Goal: Task Accomplishment & Management: Manage account settings

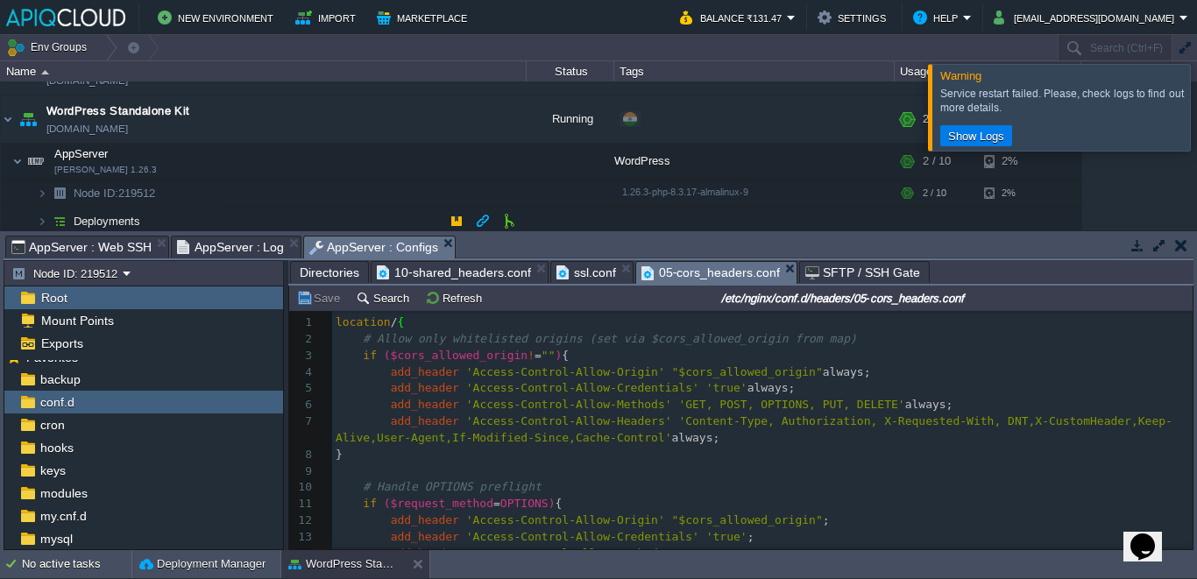
scroll to position [98, 0]
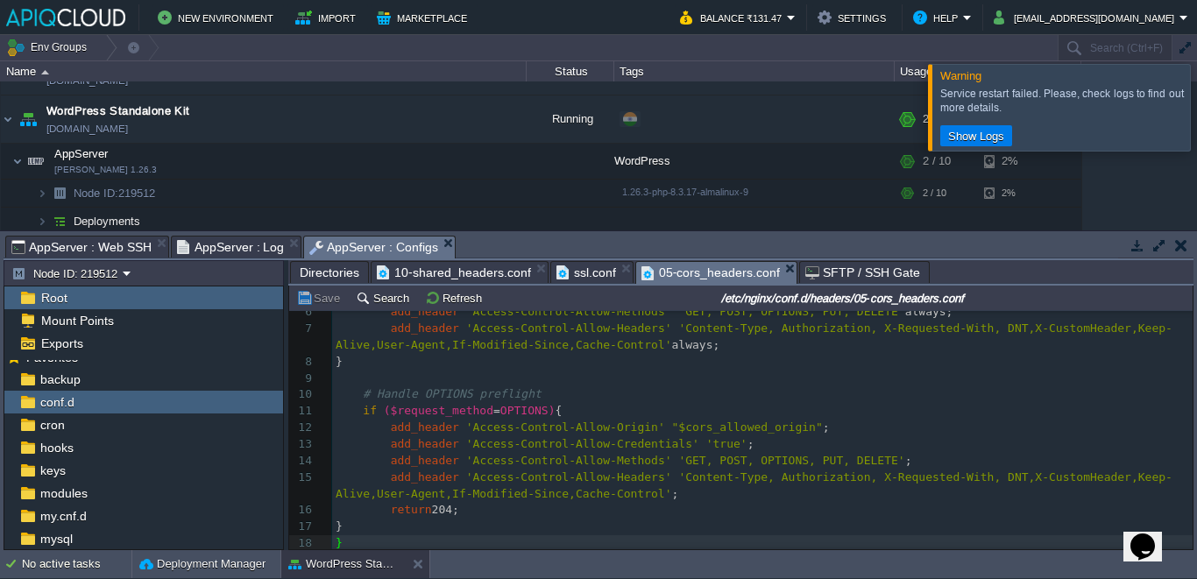
click at [1196, 126] on div at bounding box center [1218, 107] width 0 height 86
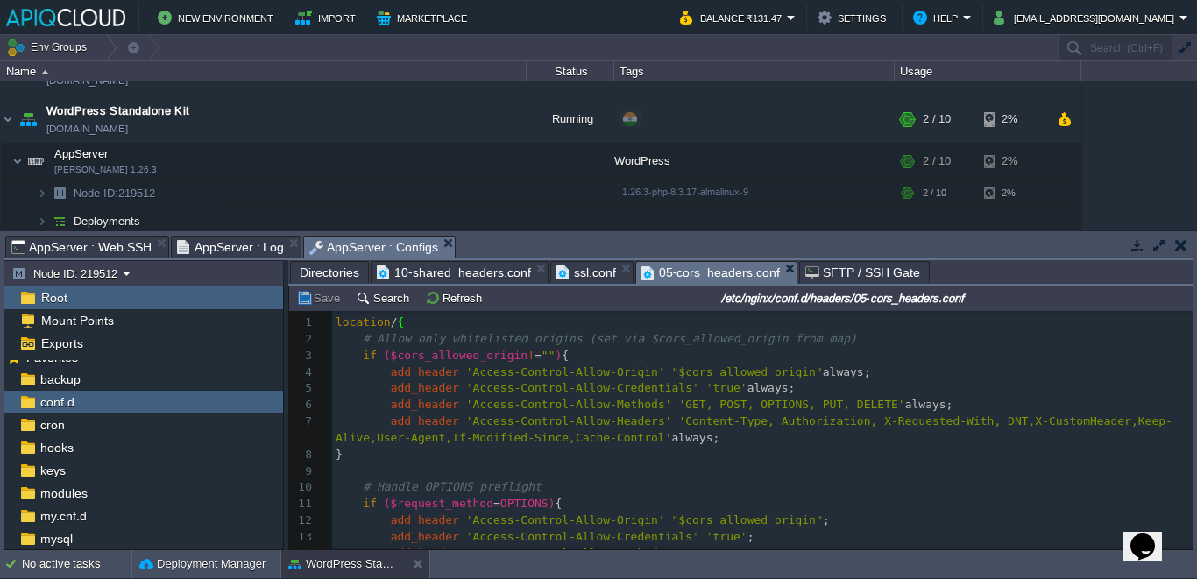
scroll to position [2, 0]
click at [345, 170] on td at bounding box center [342, 161] width 26 height 26
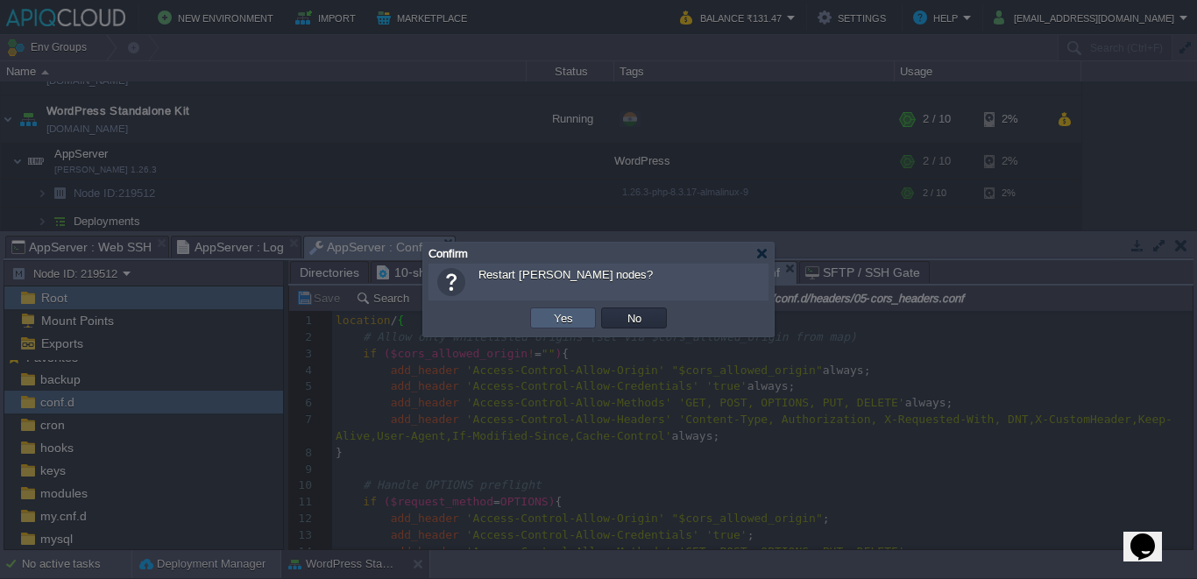
click at [567, 315] on button "Yes" at bounding box center [563, 318] width 30 height 16
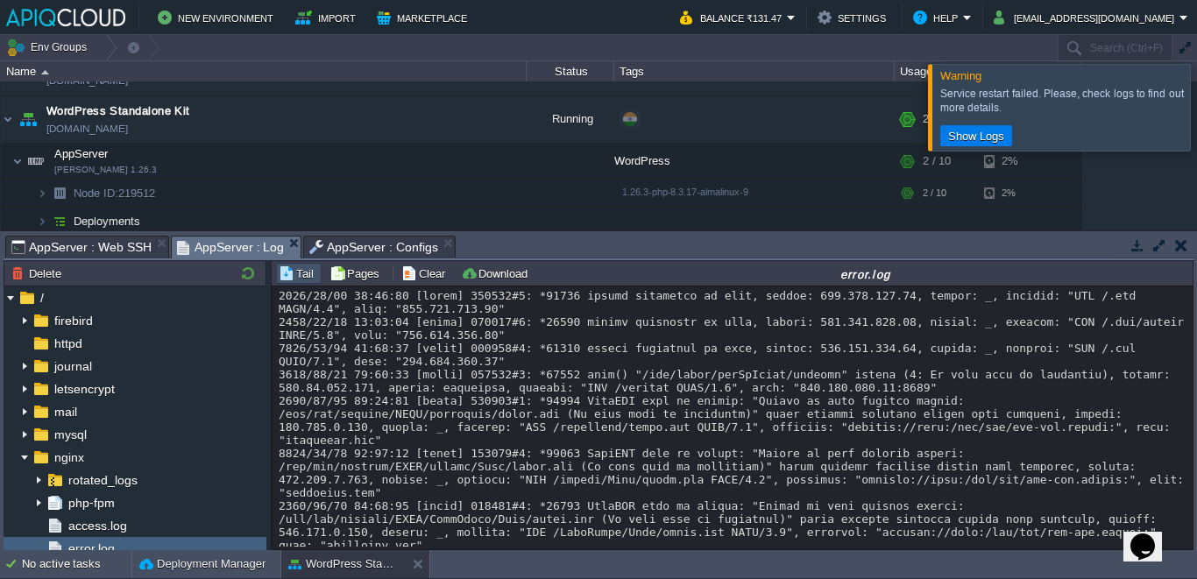
click at [223, 245] on span "AppServer : Log" at bounding box center [231, 248] width 108 height 22
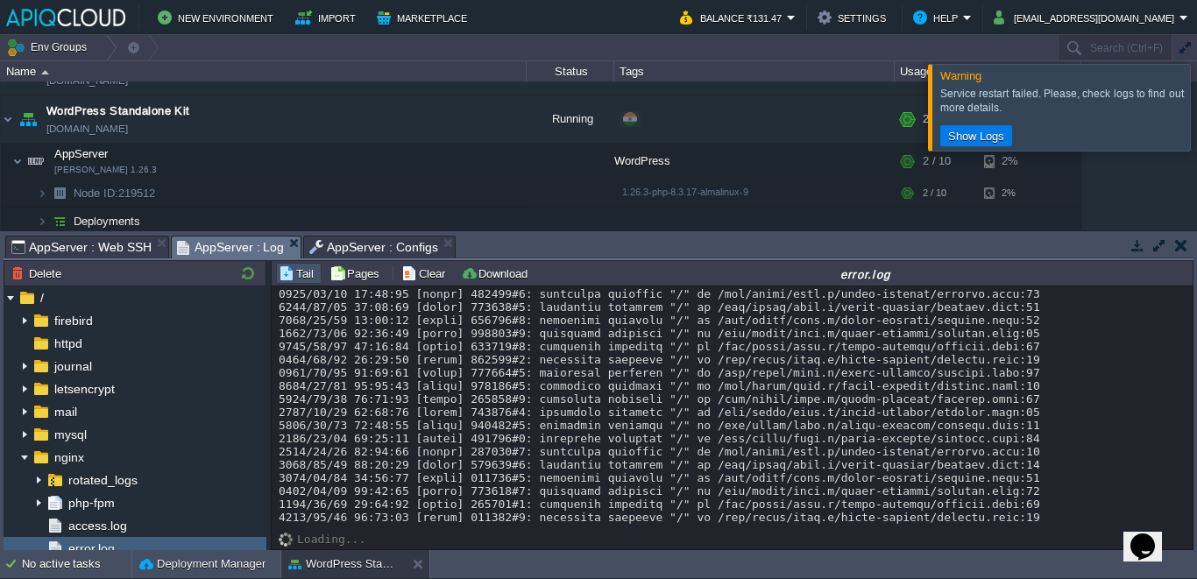
scroll to position [13366, 0]
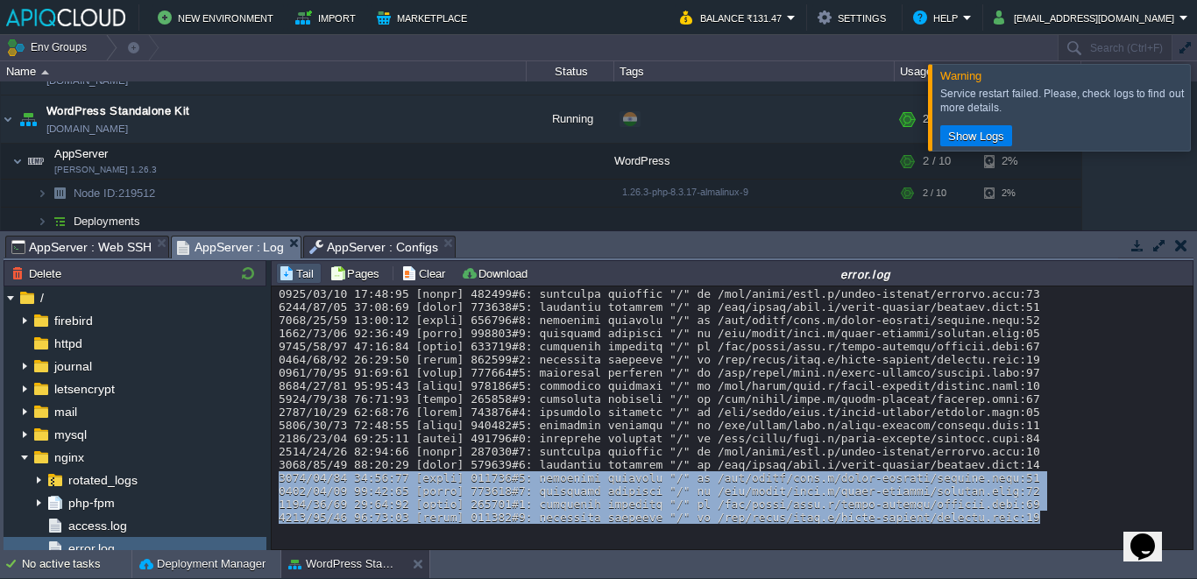
drag, startPoint x: 1047, startPoint y: 515, endPoint x: 273, endPoint y: 480, distance: 774.4
click at [273, 480] on div "Loading..." at bounding box center [732, 417] width 921 height 263
copy div "2025/08/16 16:46:04 [emerg] 789715#0: duplicate location "/" in /etc/nginx/conf…"
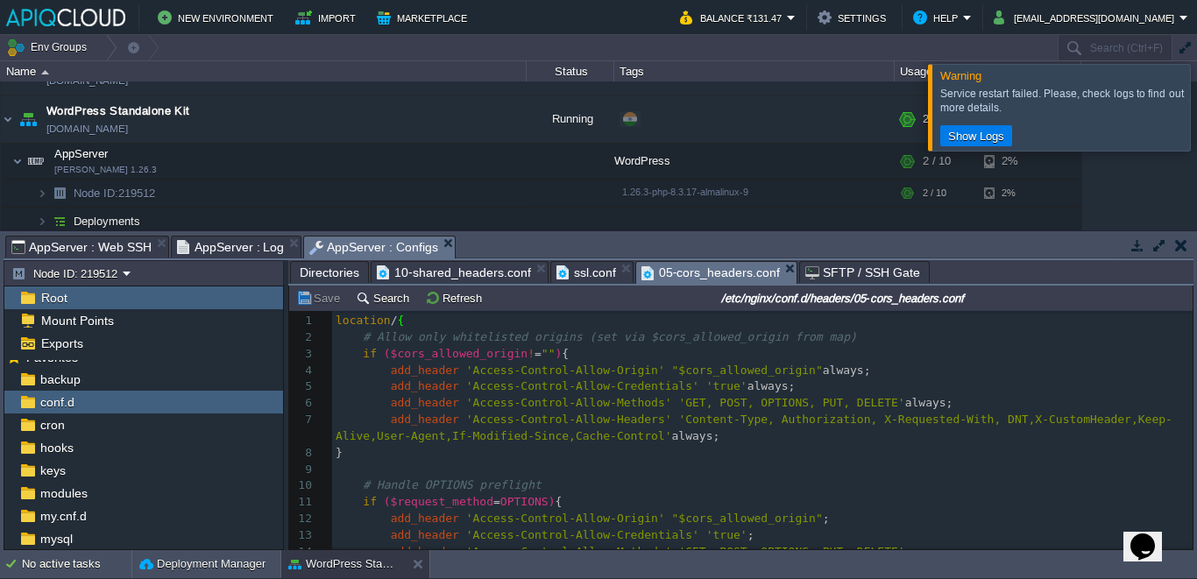
click at [321, 249] on span "AppServer : Configs" at bounding box center [373, 248] width 129 height 22
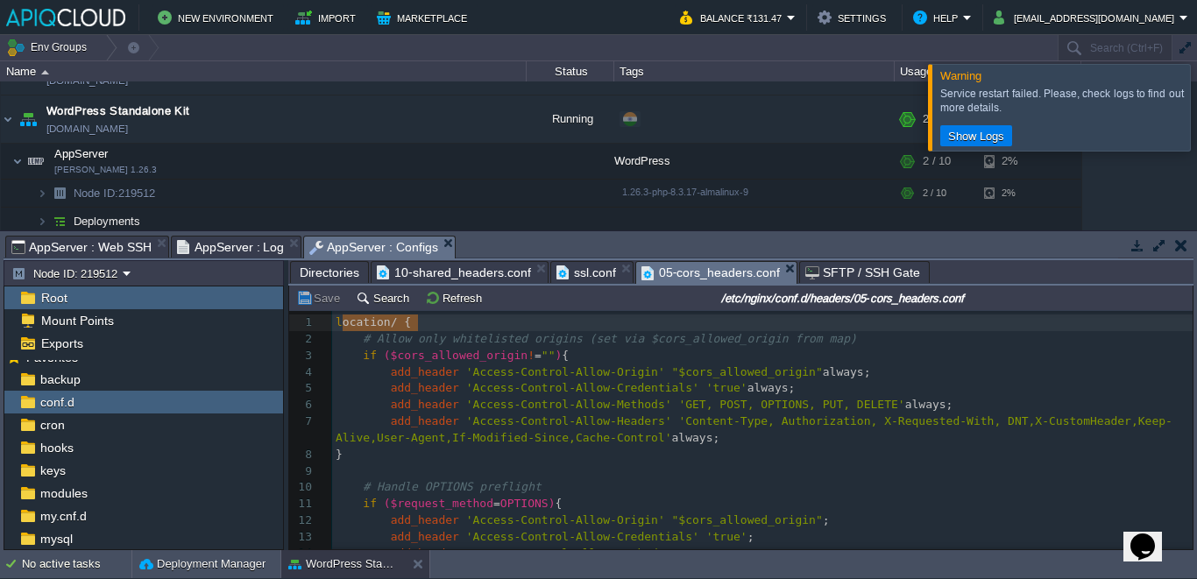
type textarea "location / {"
drag, startPoint x: 439, startPoint y: 327, endPoint x: 331, endPoint y: 316, distance: 108.3
click at [331, 319] on div at bounding box center [310, 323] width 43 height 17
type textarea "#"
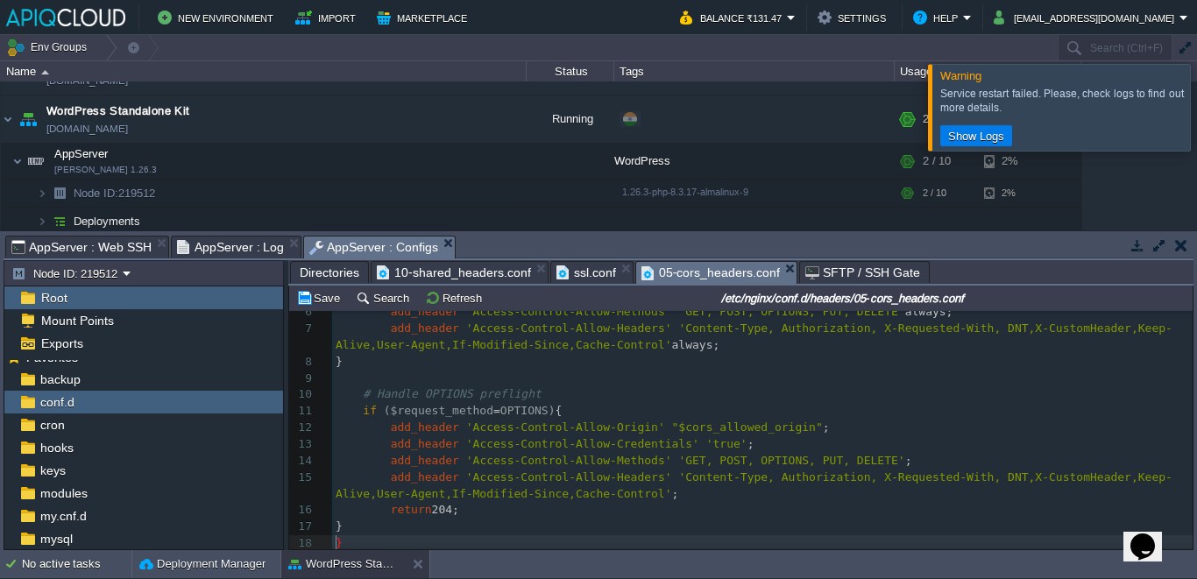
type textarea "#"
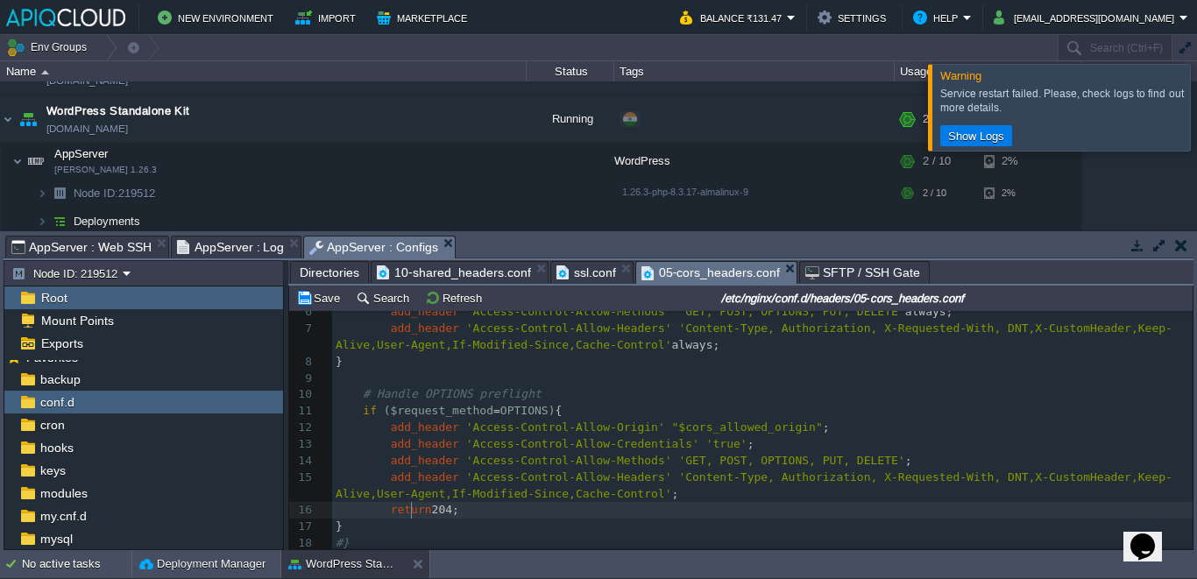
click at [410, 505] on span "return" at bounding box center [411, 509] width 41 height 13
click at [393, 535] on pre "#}" at bounding box center [762, 543] width 860 height 17
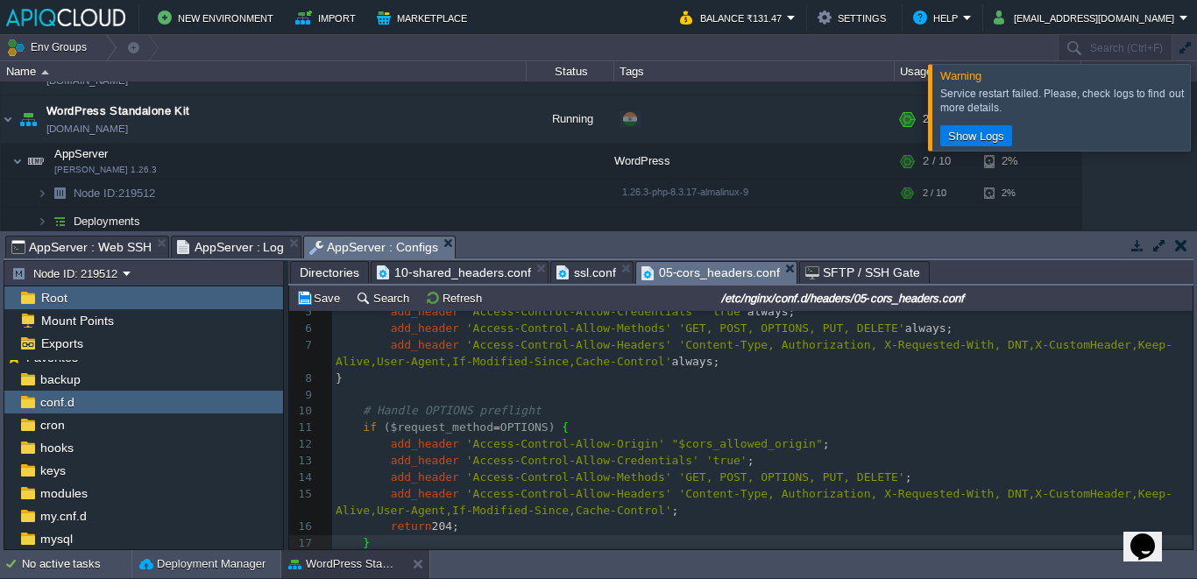
scroll to position [1, 0]
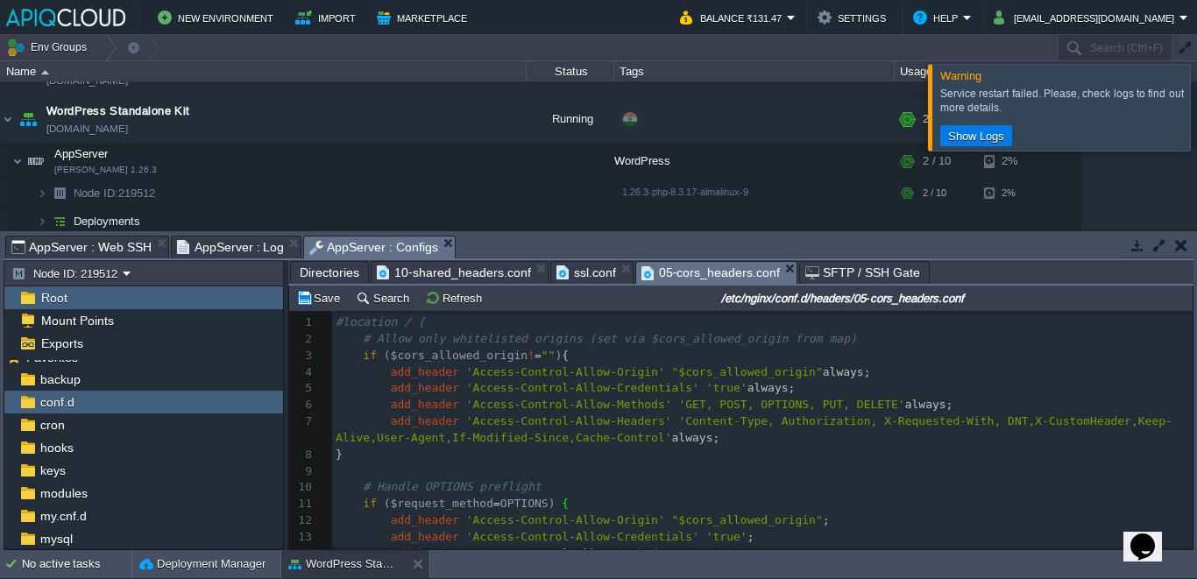
click at [433, 436] on div "xxxxxxxxxx 14 1 #location / { 2 # Allow only whitelisted origins (set via $cors…" at bounding box center [762, 480] width 860 height 330
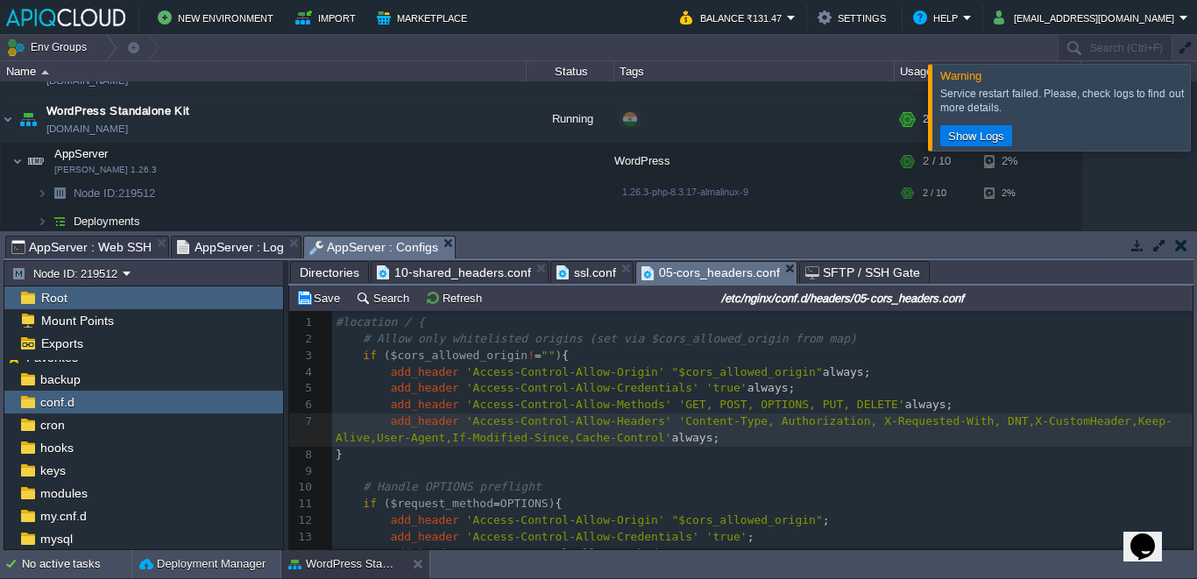
type textarea "-"
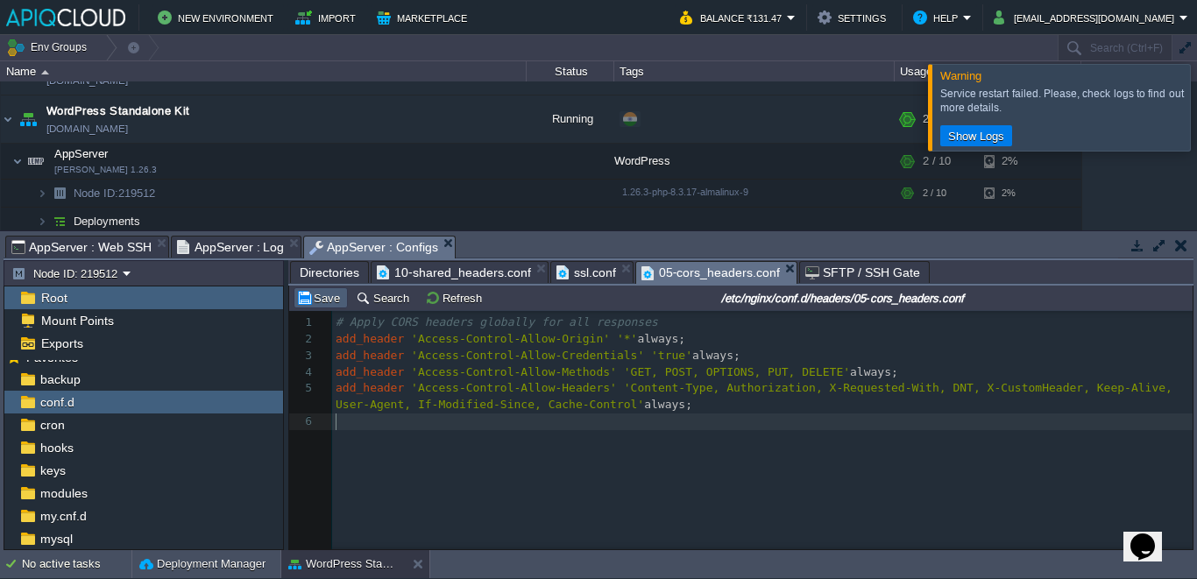
click at [302, 293] on button "Save" at bounding box center [320, 298] width 49 height 16
click at [1196, 110] on div at bounding box center [1218, 107] width 0 height 86
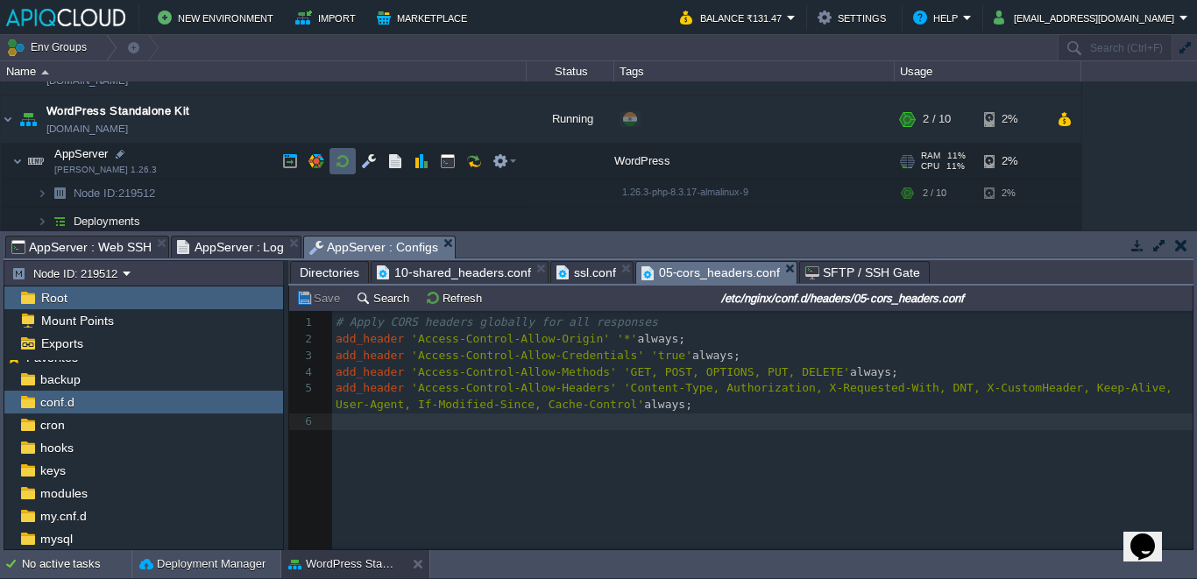
click at [339, 162] on button "button" at bounding box center [343, 161] width 16 height 16
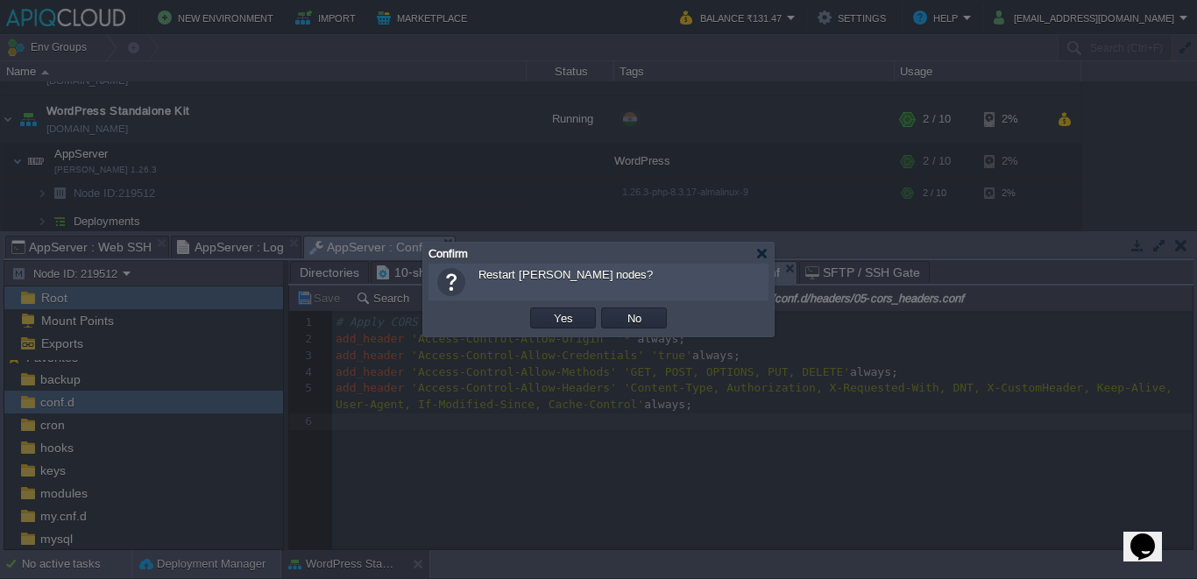
drag, startPoint x: 580, startPoint y: 300, endPoint x: 570, endPoint y: 307, distance: 11.4
click at [570, 307] on div "OK Yes No Cancel" at bounding box center [598, 318] width 340 height 36
click at [570, 307] on td "Yes" at bounding box center [562, 318] width 71 height 26
click at [567, 315] on button "Yes" at bounding box center [563, 318] width 30 height 16
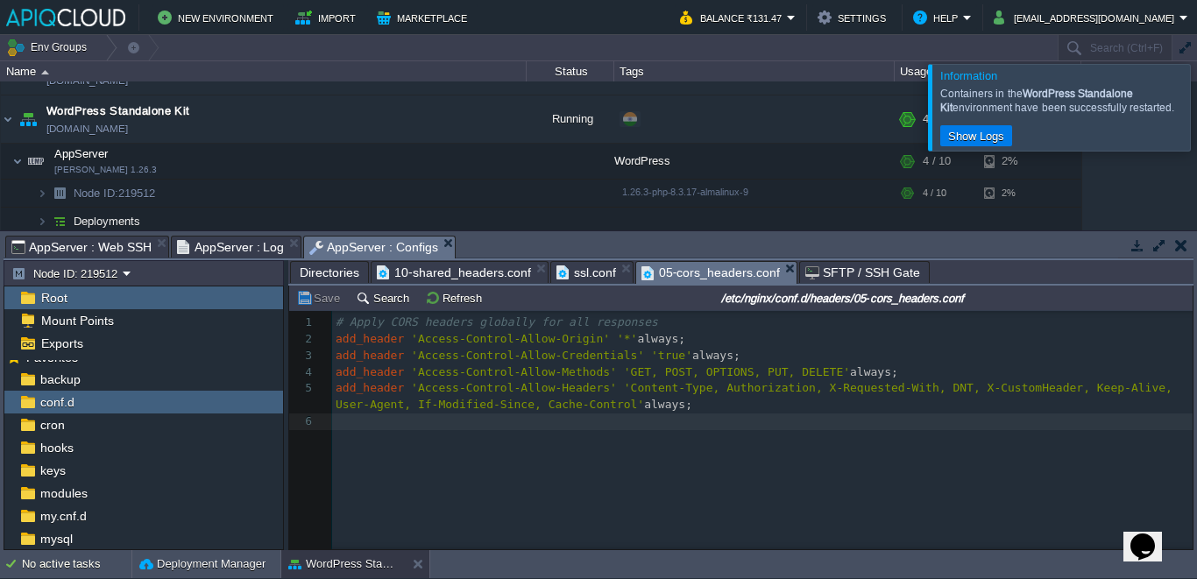
click at [1196, 103] on div at bounding box center [1218, 107] width 0 height 86
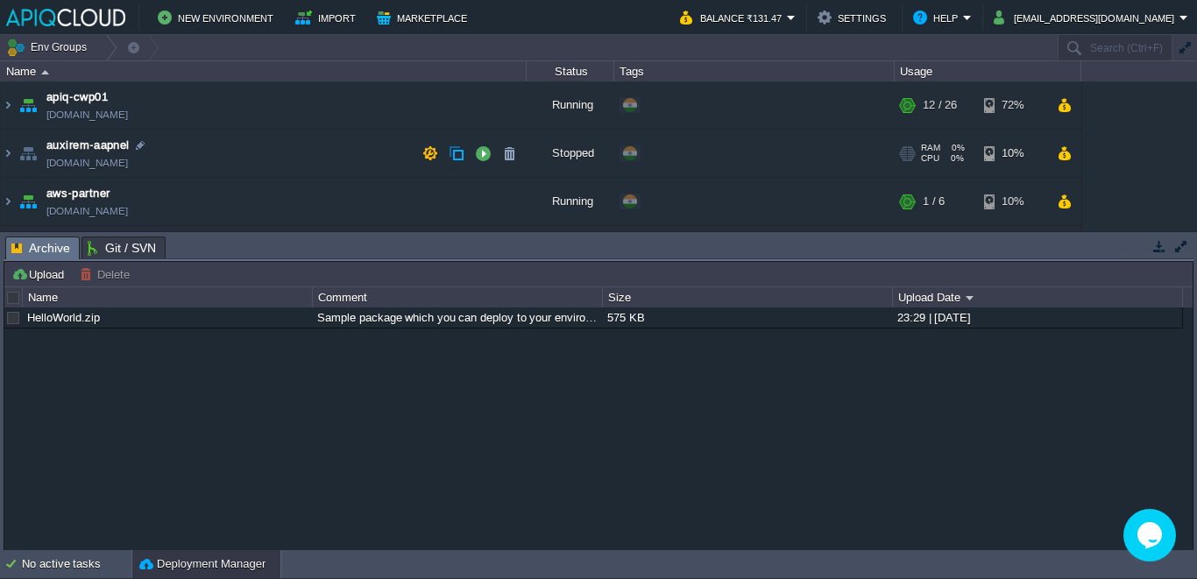
scroll to position [139, 0]
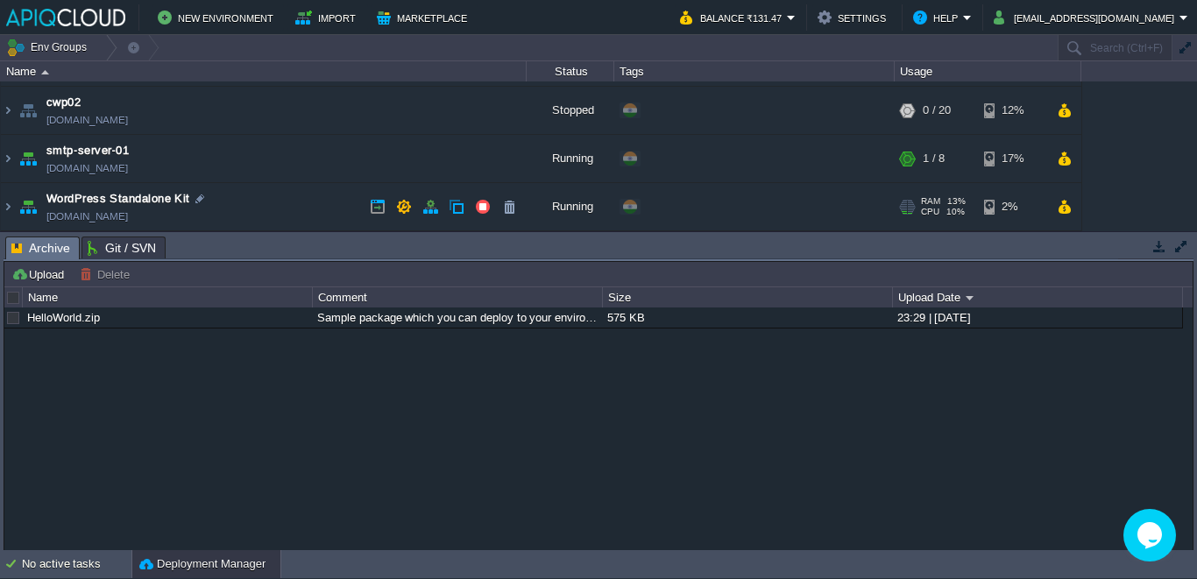
click at [16, 210] on img at bounding box center [28, 206] width 25 height 47
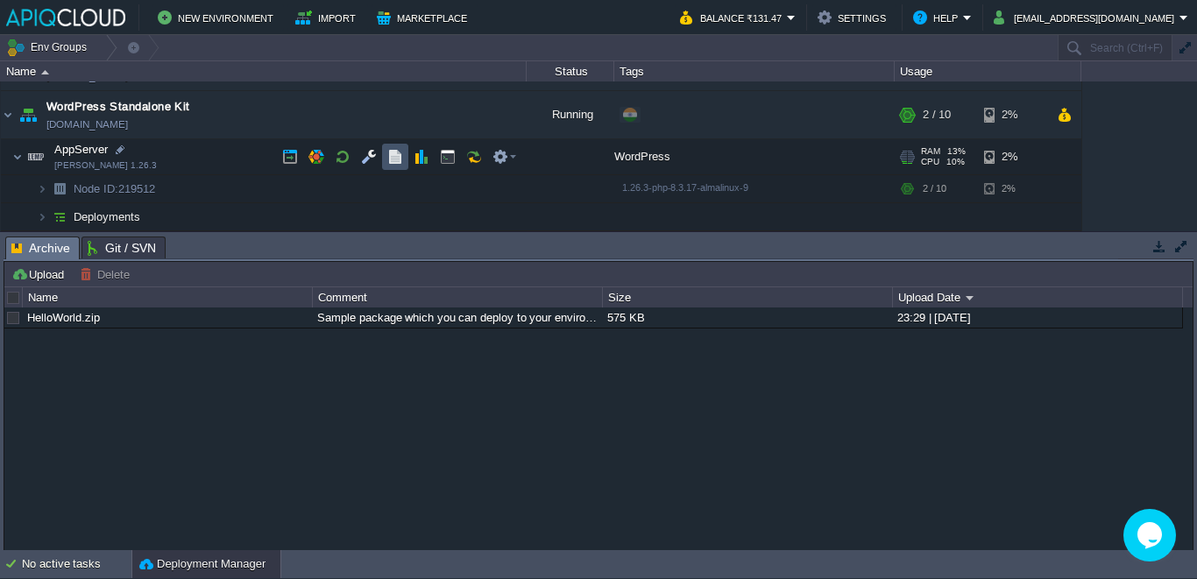
click at [395, 163] on button "button" at bounding box center [395, 157] width 16 height 16
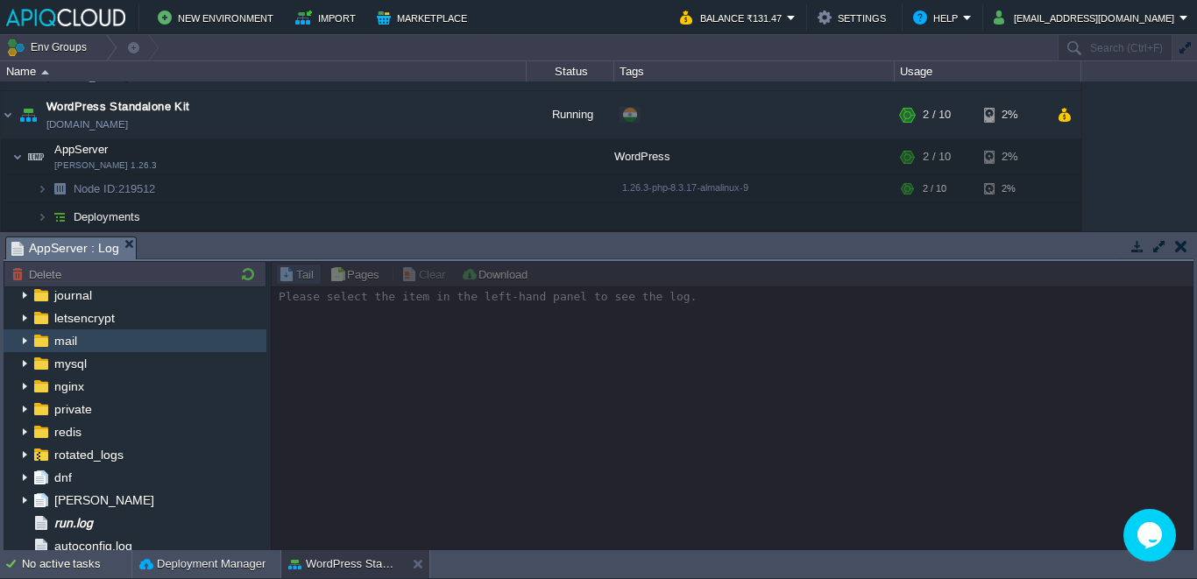
scroll to position [87, 0]
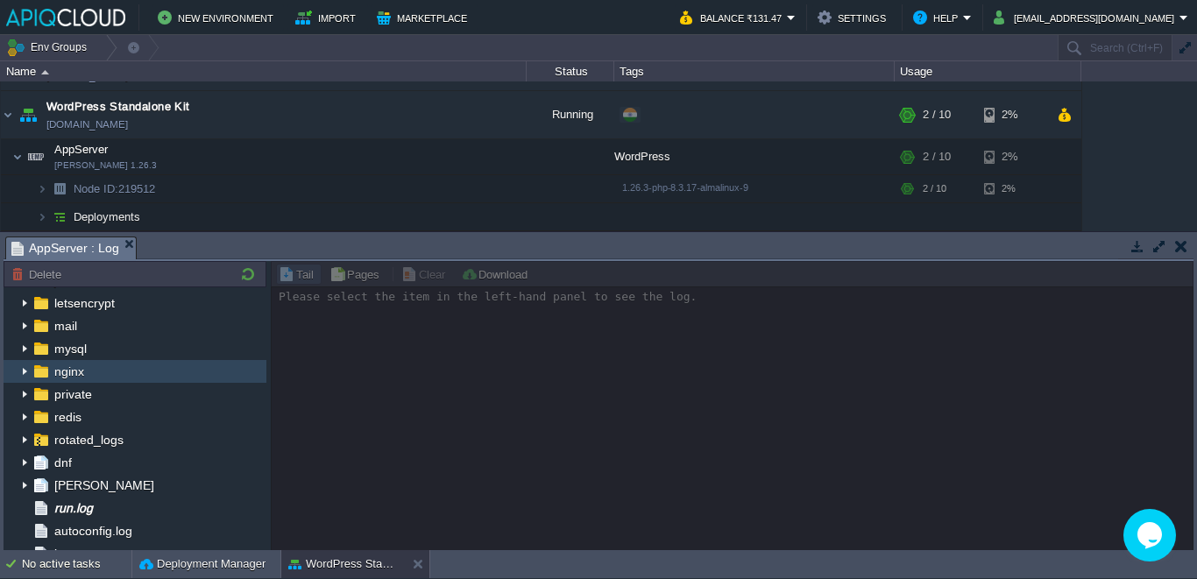
click at [19, 364] on img at bounding box center [25, 371] width 14 height 23
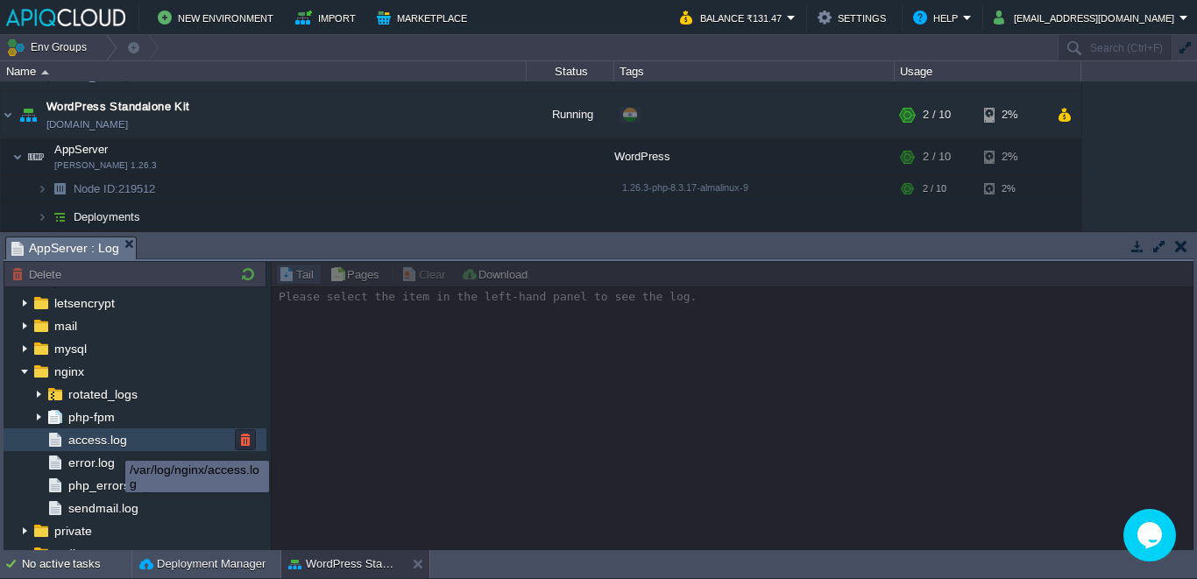
click at [126, 432] on span "access.log" at bounding box center [97, 440] width 65 height 16
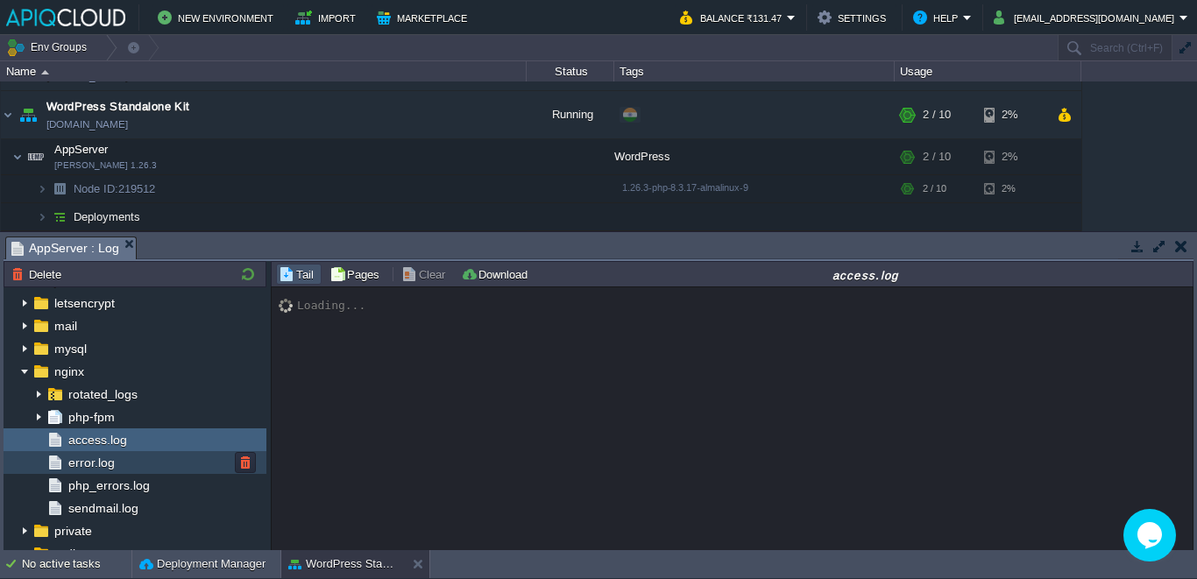
click at [119, 456] on div "error.log" at bounding box center [135, 462] width 263 height 23
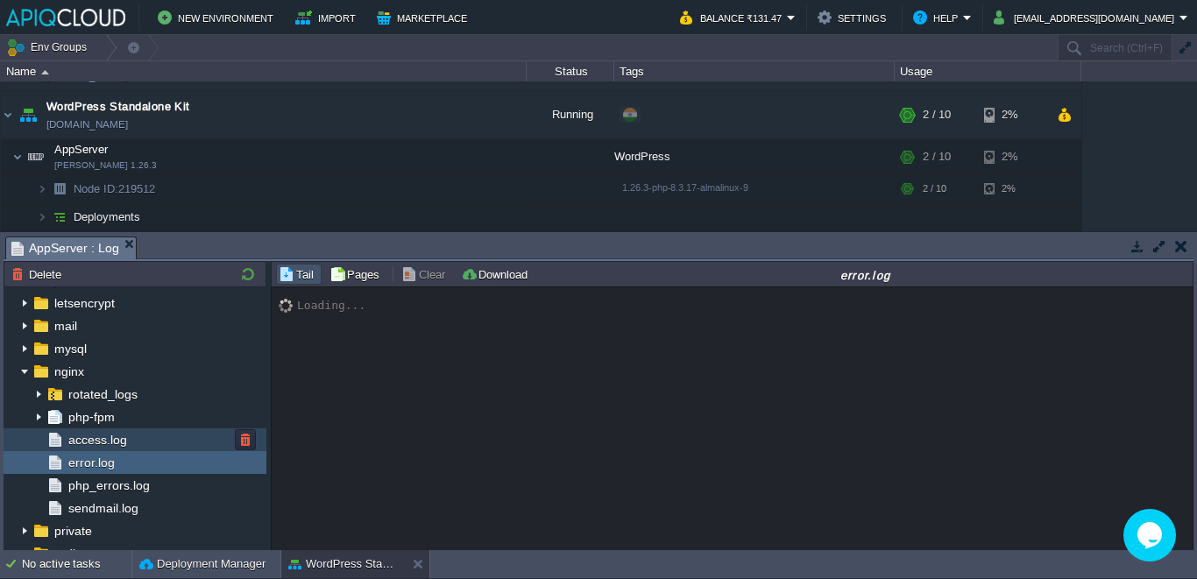
scroll to position [13366, 0]
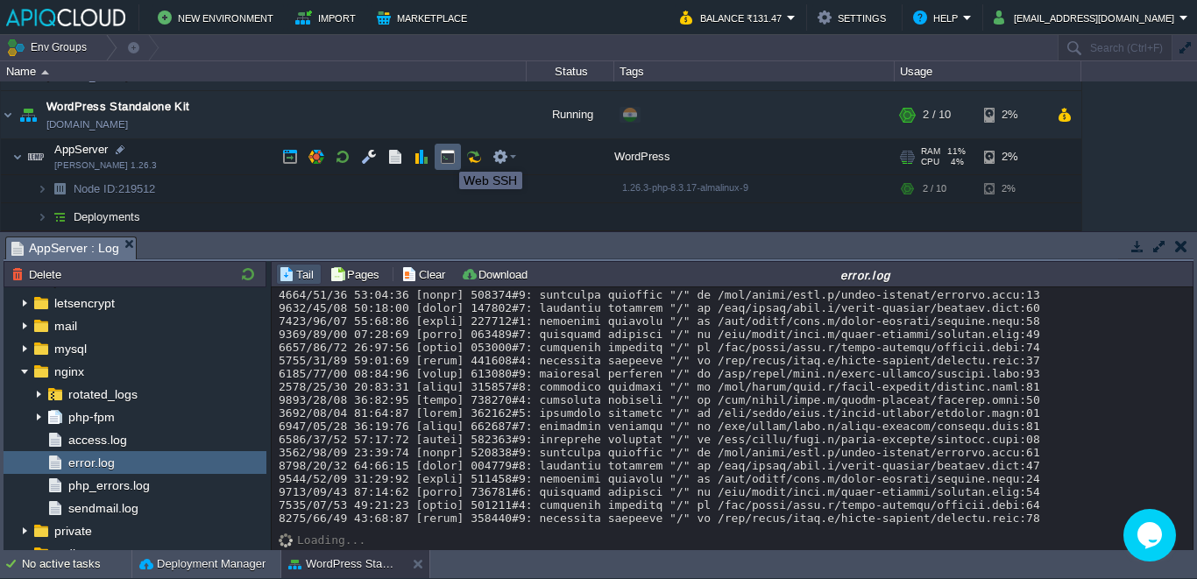
click at [446, 156] on button "button" at bounding box center [448, 157] width 16 height 16
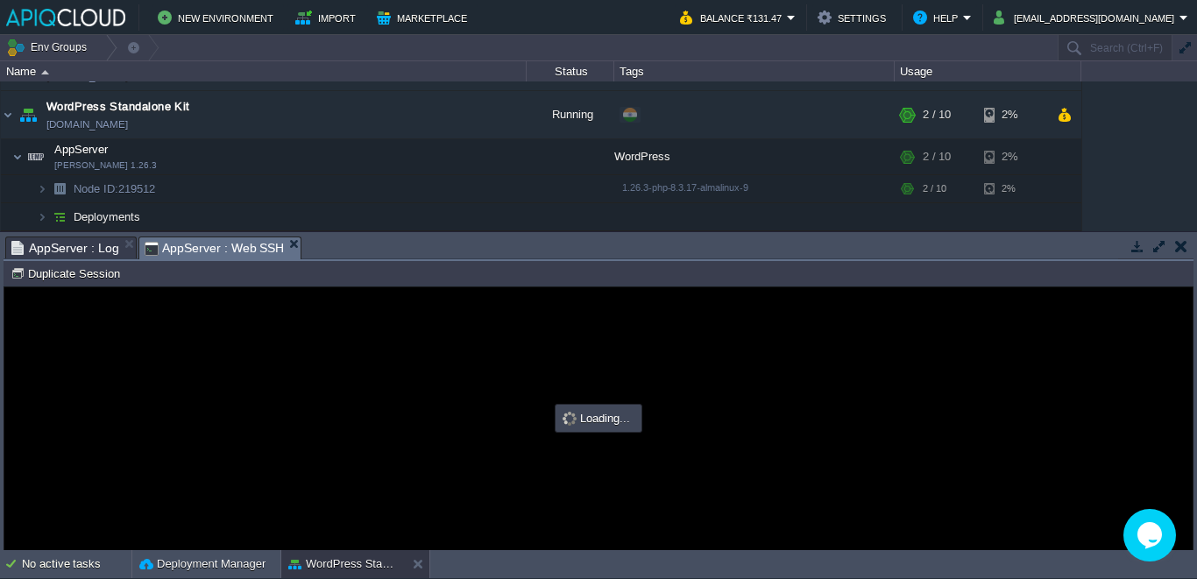
scroll to position [0, 0]
type input "#000000"
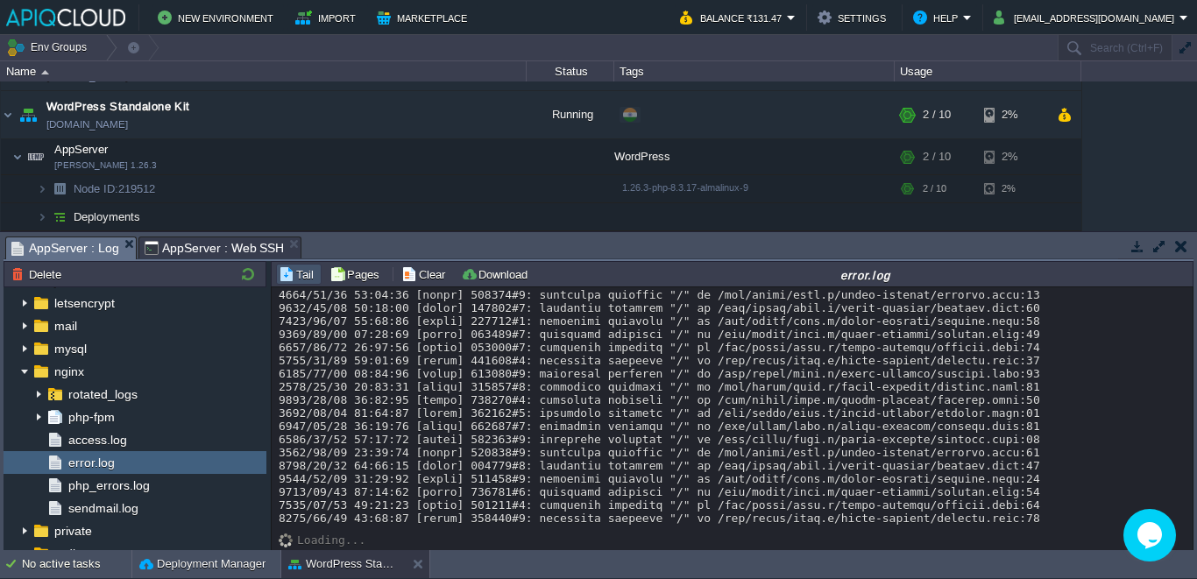
click at [82, 245] on span "AppServer : Log" at bounding box center [65, 248] width 108 height 22
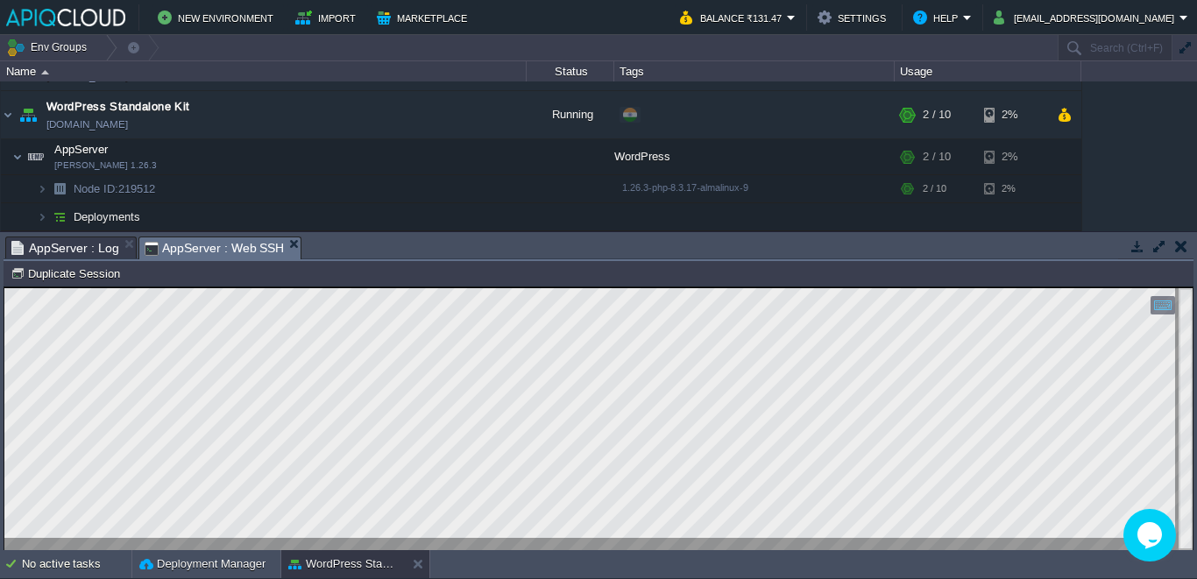
click at [249, 250] on span "AppServer : Web SSH" at bounding box center [215, 248] width 140 height 22
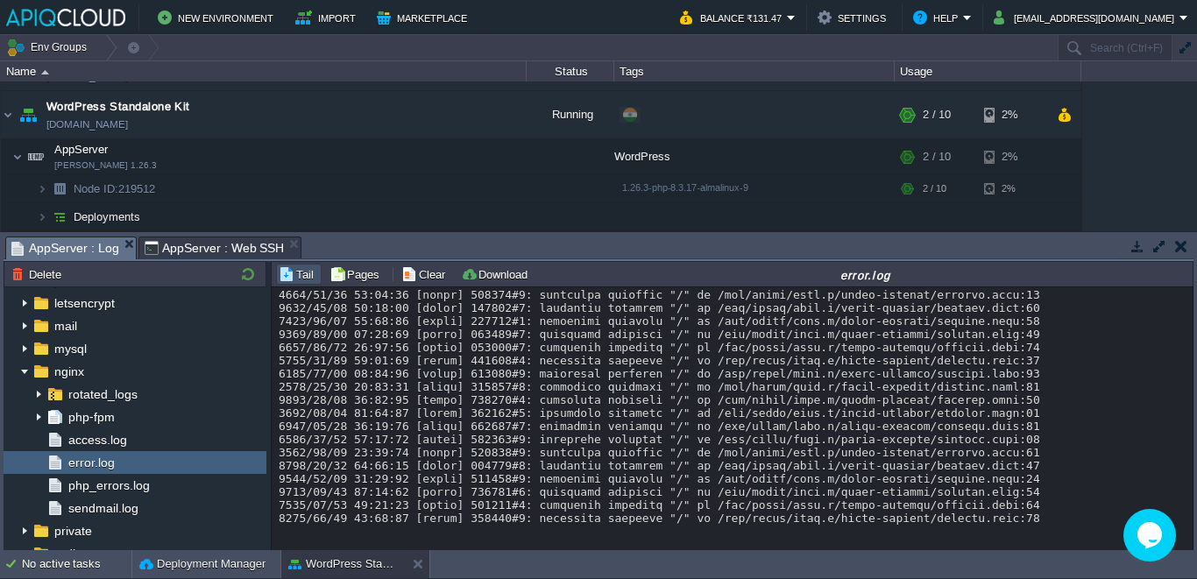
click at [78, 243] on span "AppServer : Log" at bounding box center [65, 248] width 108 height 22
click at [129, 435] on link "access.log" at bounding box center [97, 440] width 65 height 16
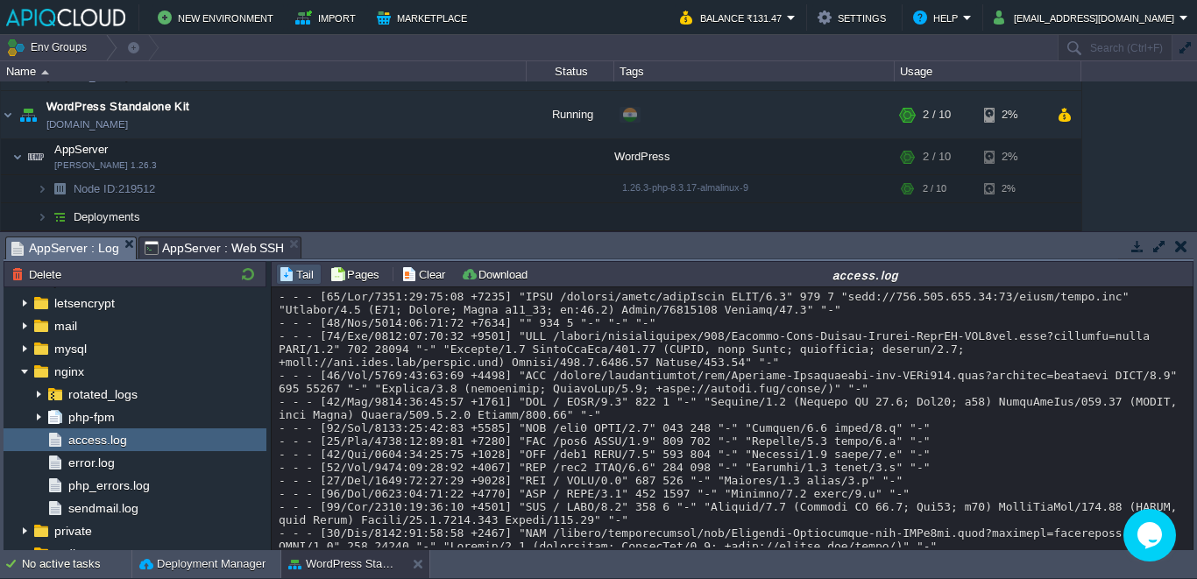
scroll to position [23906, 0]
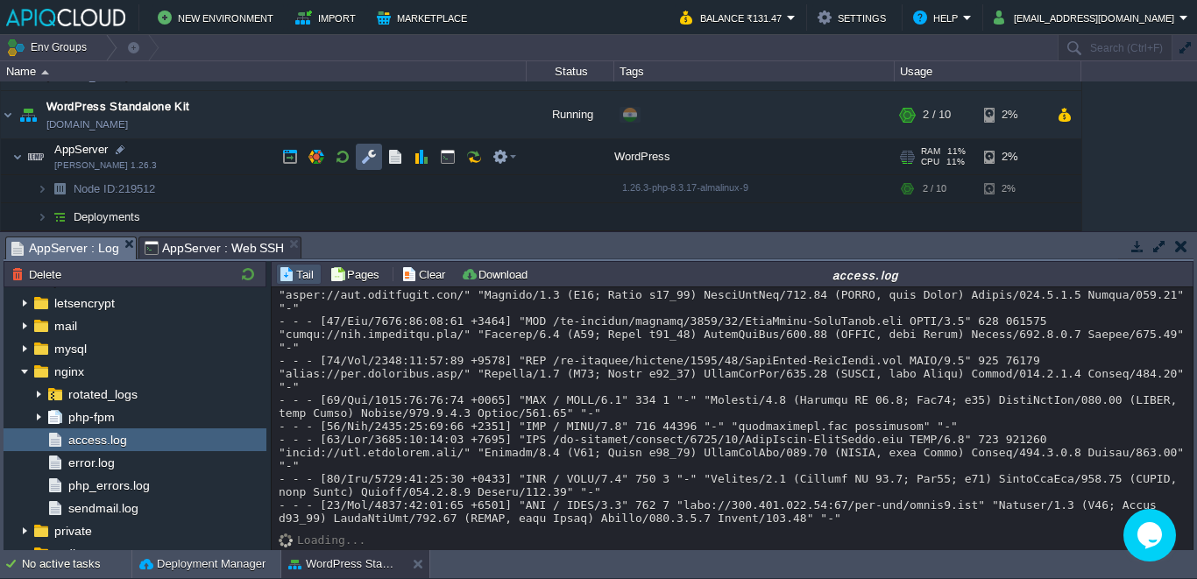
click at [368, 159] on button "button" at bounding box center [369, 157] width 16 height 16
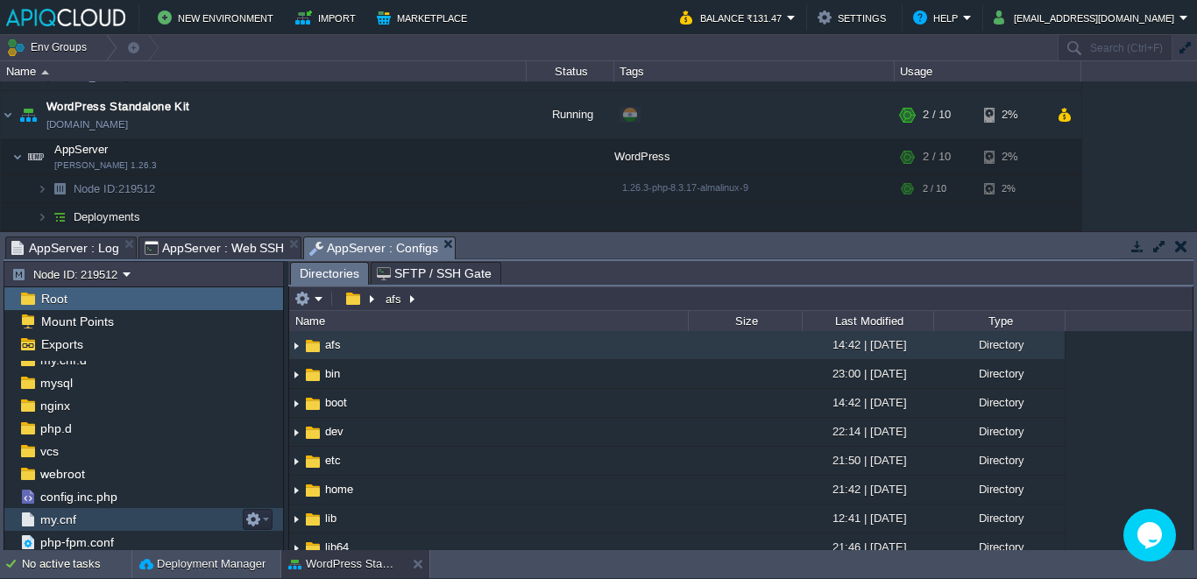
scroll to position [180, 0]
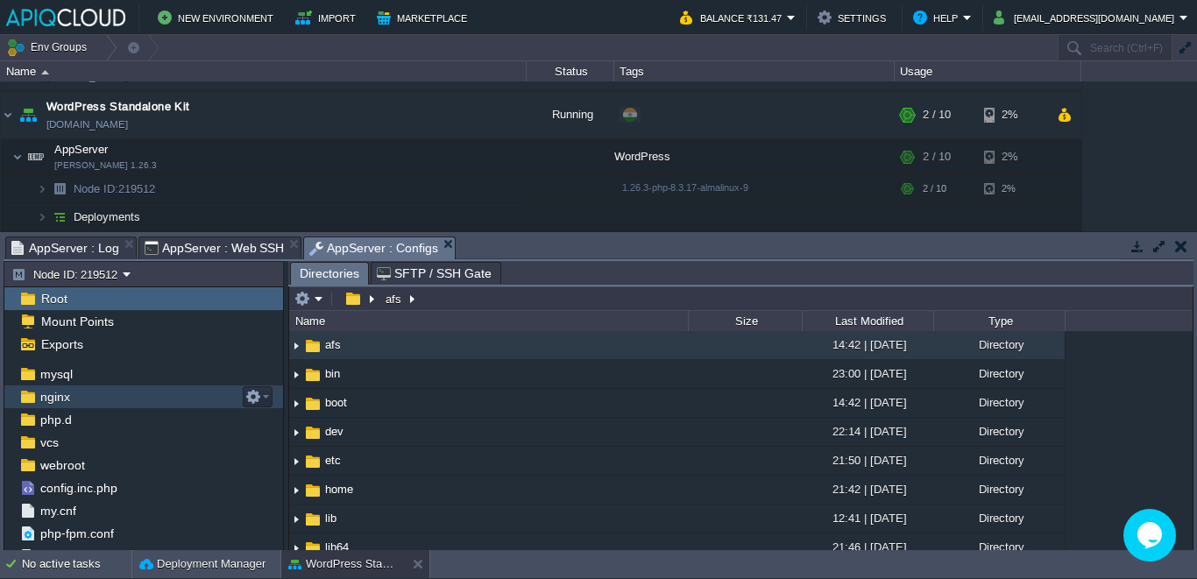
click at [109, 399] on div "nginx" at bounding box center [143, 396] width 279 height 23
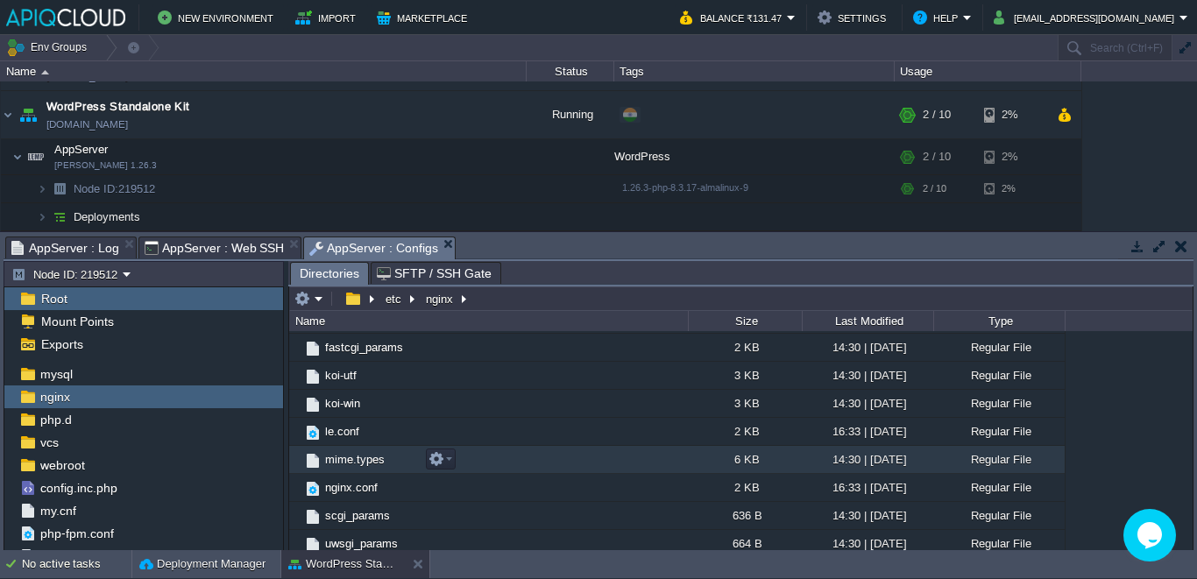
scroll to position [146, 0]
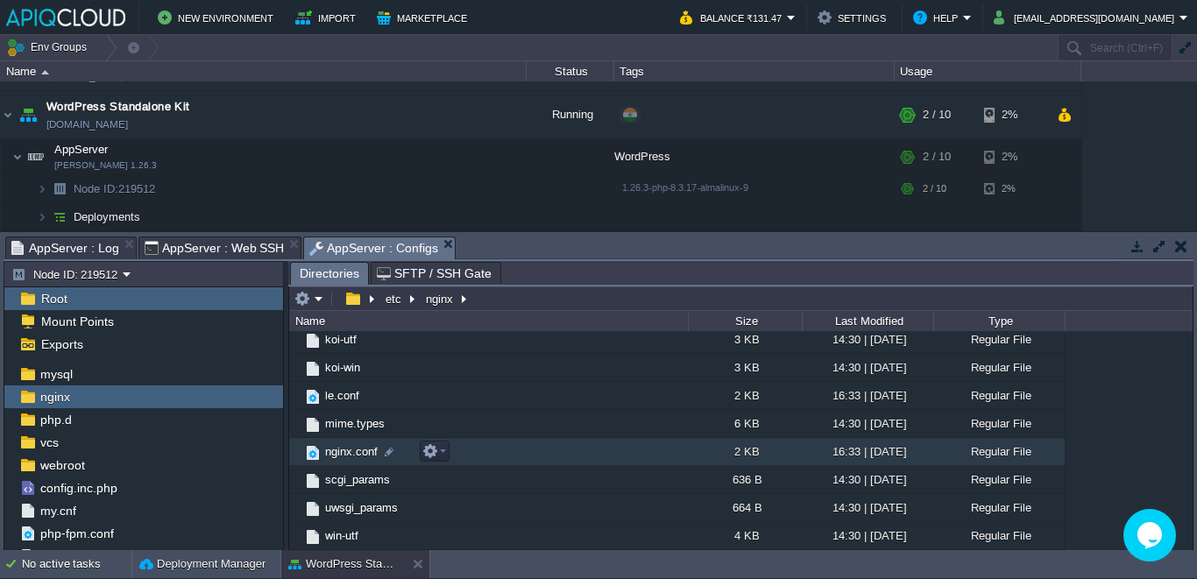
click at [324, 449] on span "nginx.conf" at bounding box center [351, 451] width 58 height 15
click at [320, 277] on span "Directories" at bounding box center [330, 274] width 60 height 22
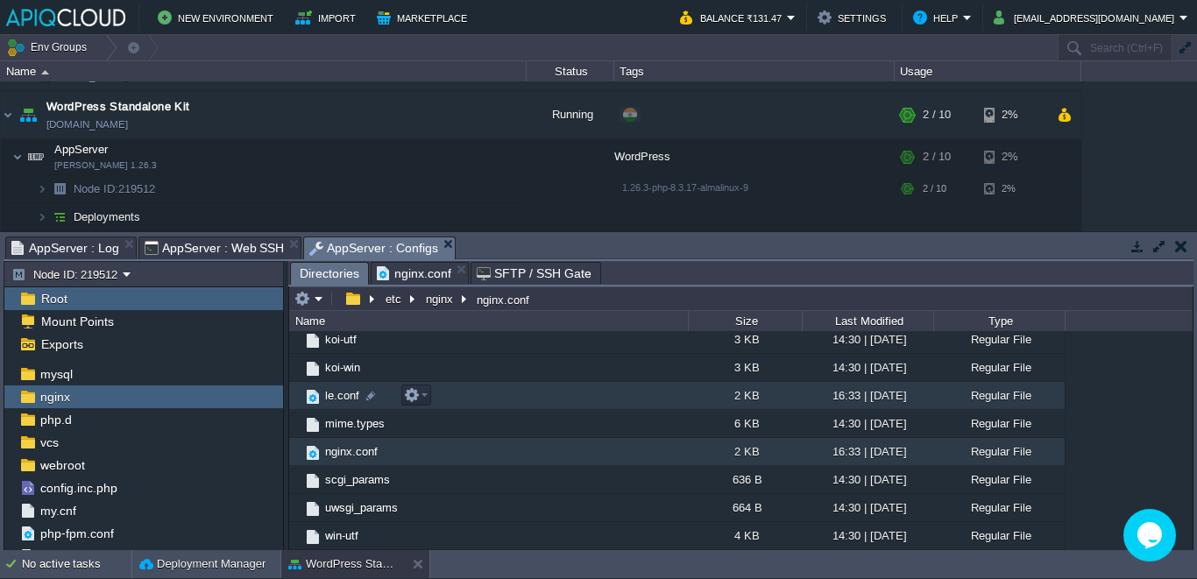
scroll to position [0, 0]
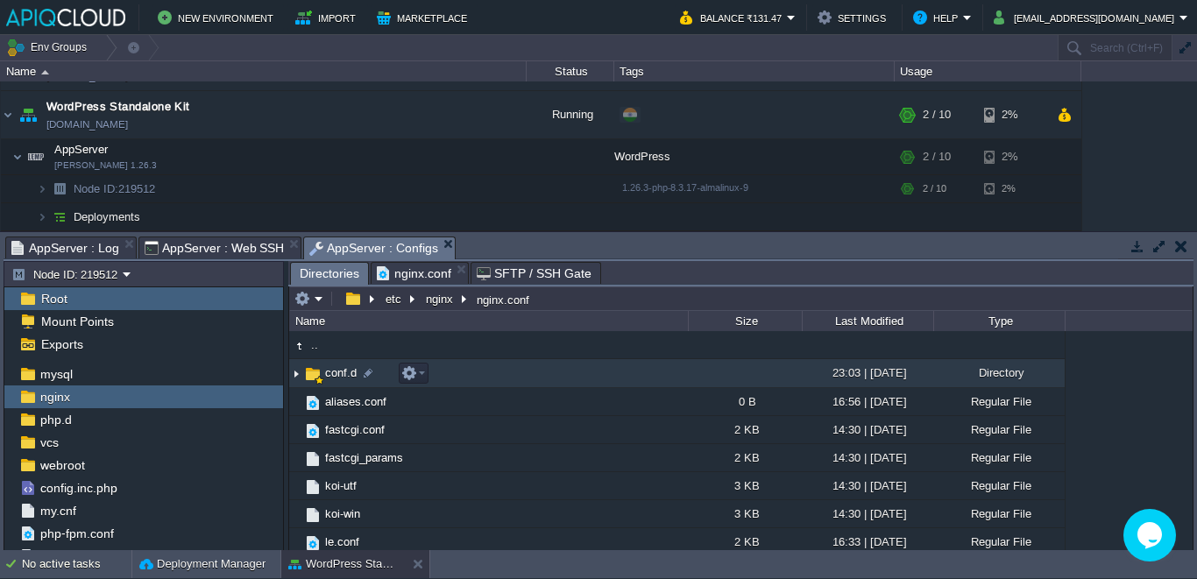
click at [335, 371] on span "conf.d" at bounding box center [340, 372] width 37 height 15
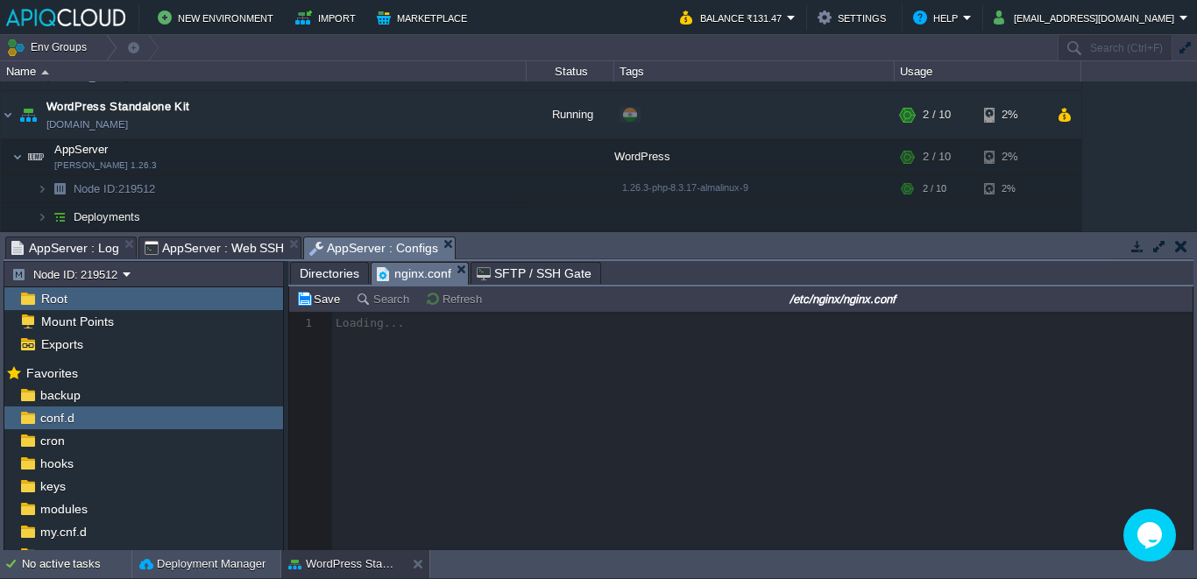
click at [405, 280] on span "nginx.conf" at bounding box center [414, 274] width 74 height 22
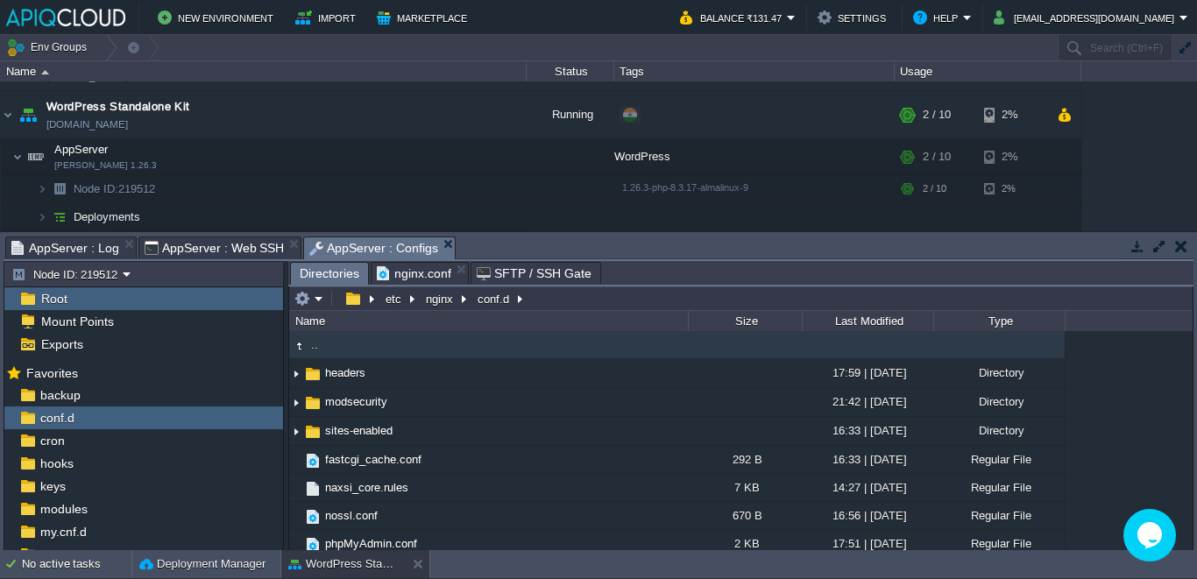
click at [335, 272] on span "Directories" at bounding box center [330, 274] width 60 height 22
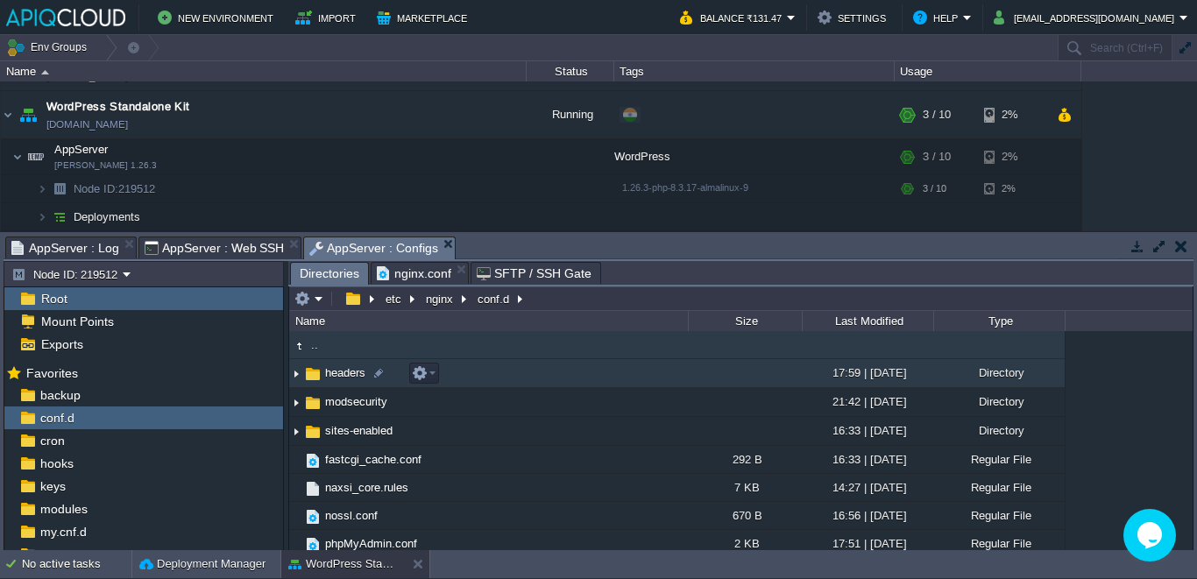
click at [295, 372] on img at bounding box center [296, 373] width 14 height 27
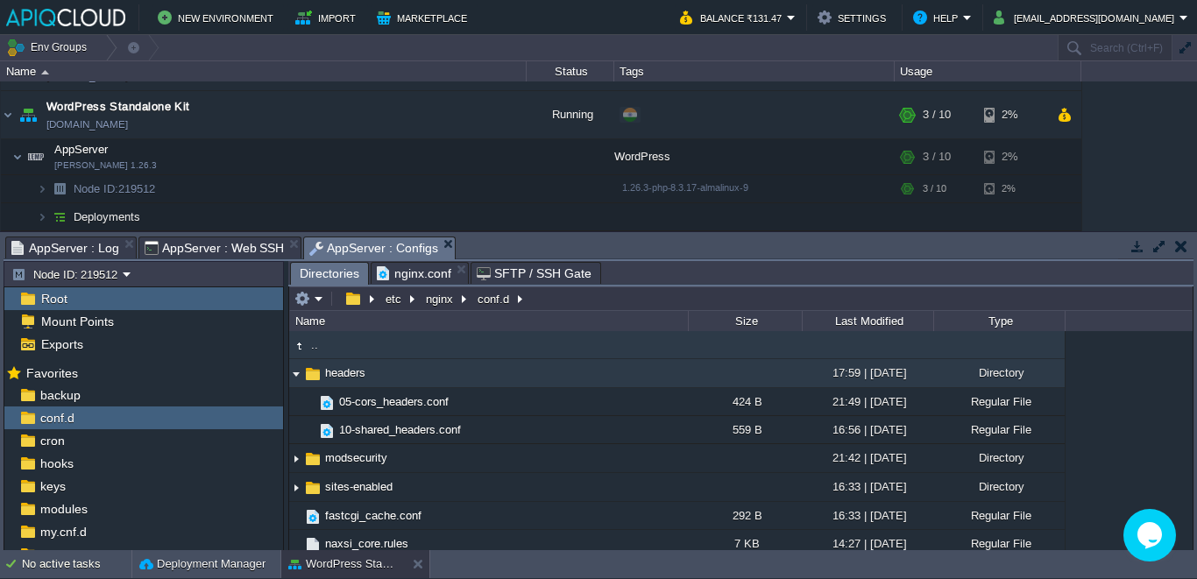
click at [295, 372] on img at bounding box center [296, 373] width 14 height 27
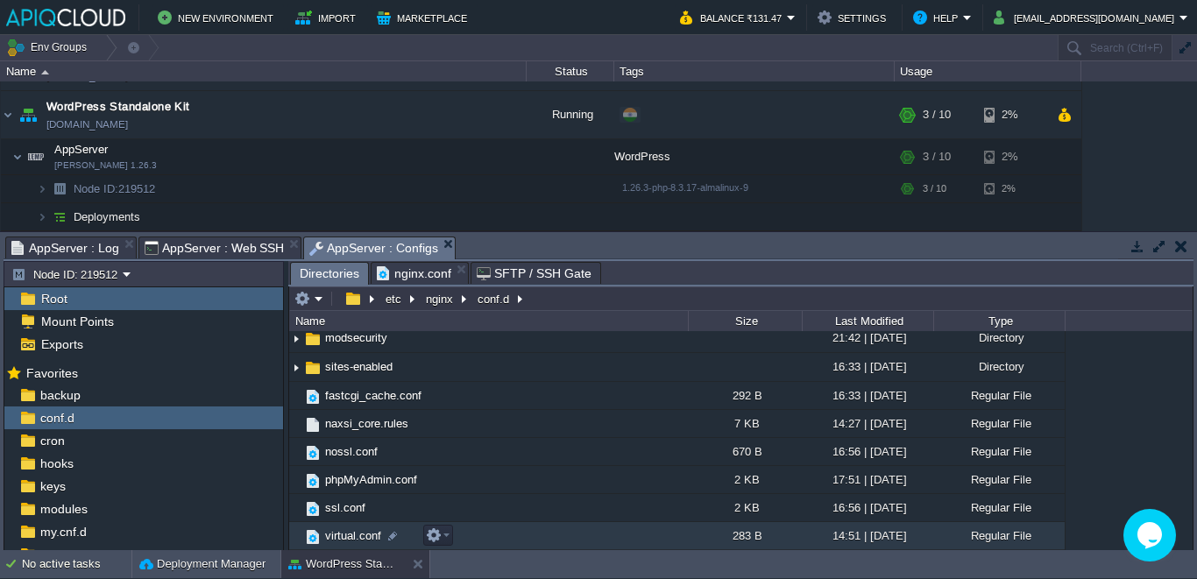
click at [348, 537] on span "virtual.conf" at bounding box center [352, 535] width 61 height 15
click at [331, 274] on span "Directories" at bounding box center [330, 274] width 60 height 22
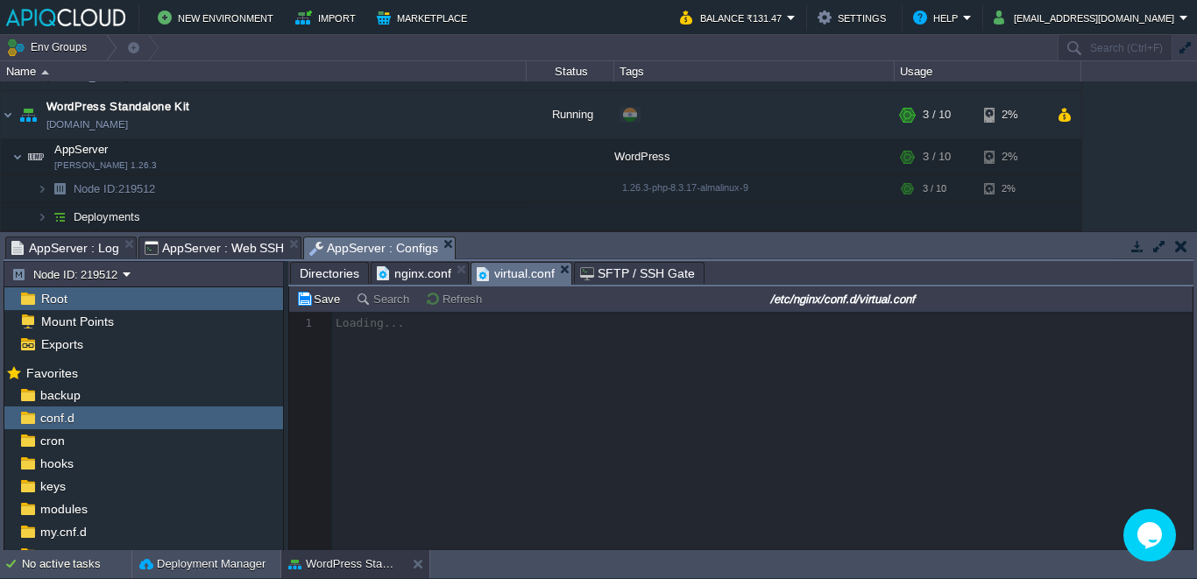
click at [506, 265] on span "virtual.conf" at bounding box center [516, 274] width 78 height 22
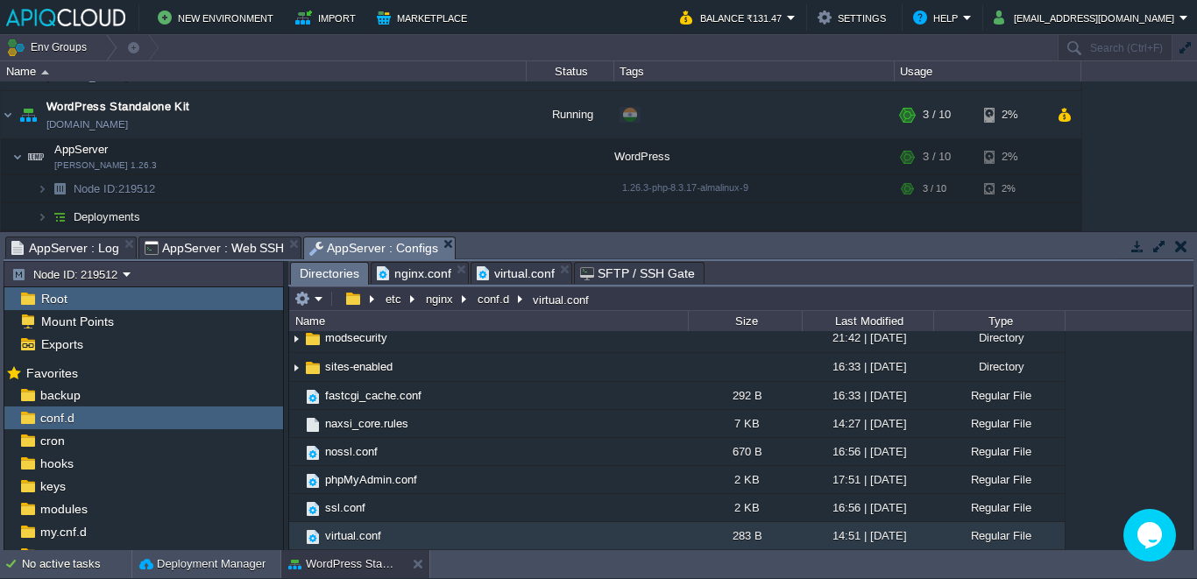
click at [334, 276] on span "Directories" at bounding box center [330, 274] width 60 height 22
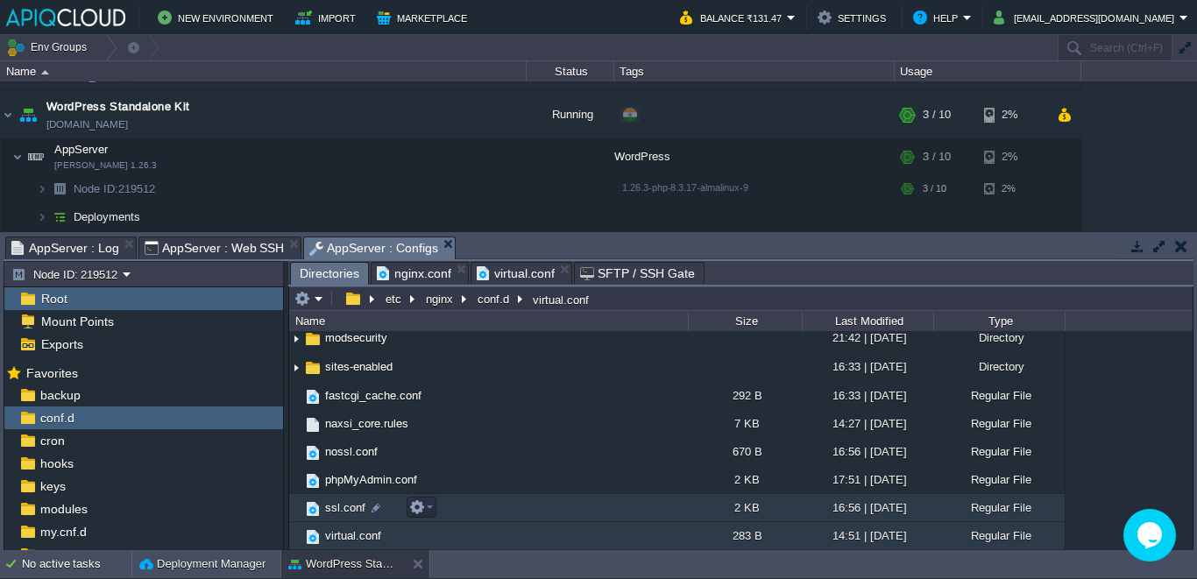
click at [363, 515] on link "ssl.conf" at bounding box center [345, 507] width 46 height 15
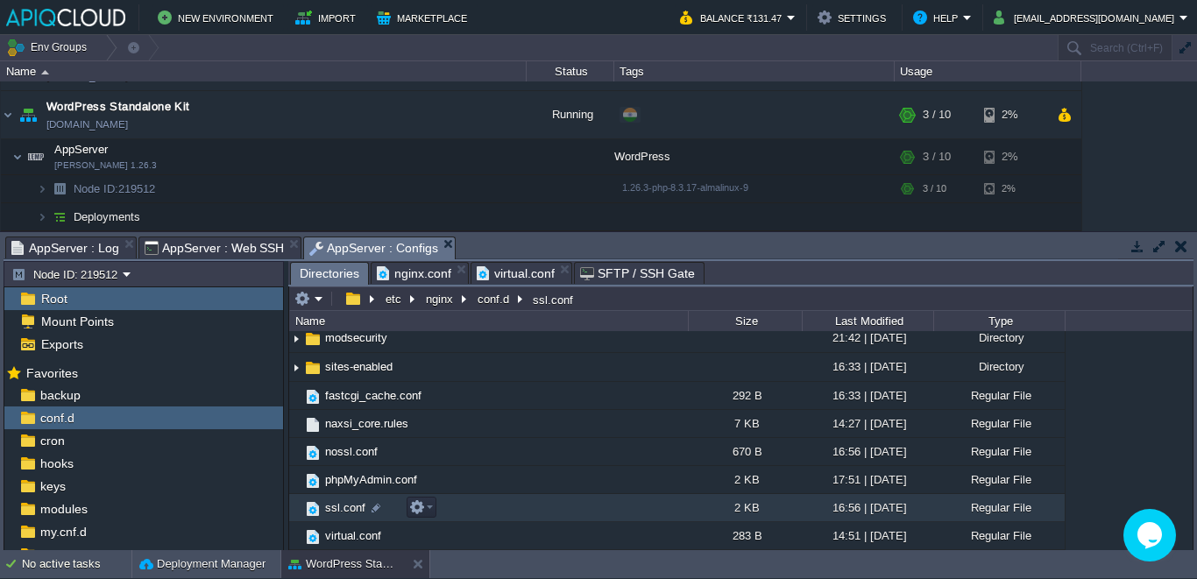
click at [363, 515] on link "ssl.conf" at bounding box center [345, 507] width 46 height 15
click at [339, 272] on span "Directories" at bounding box center [330, 274] width 60 height 22
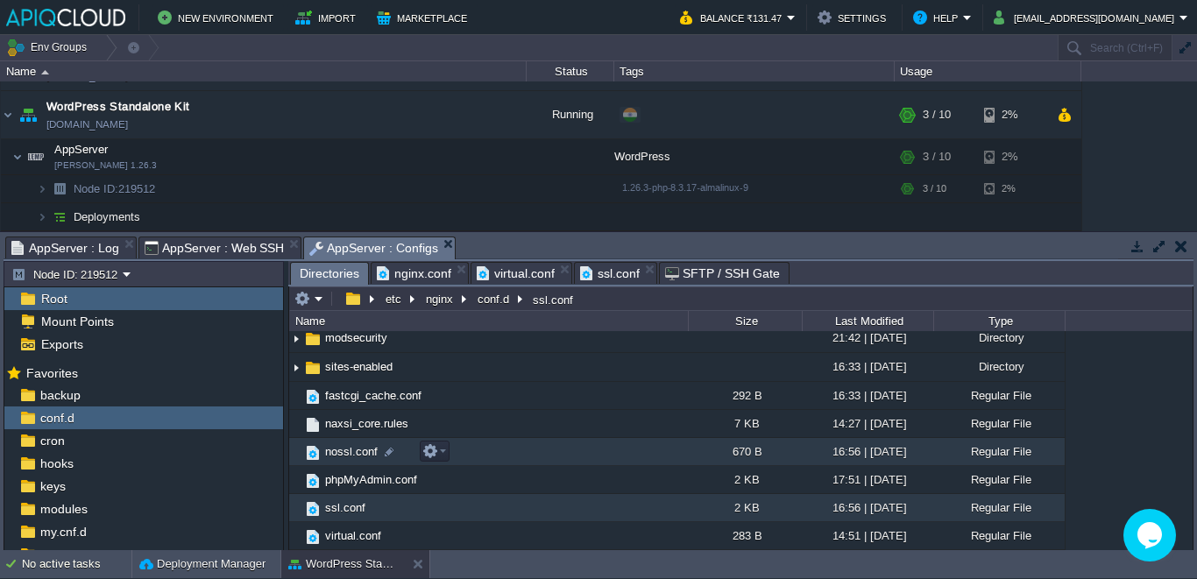
click at [344, 447] on span "nossl.conf" at bounding box center [351, 451] width 58 height 15
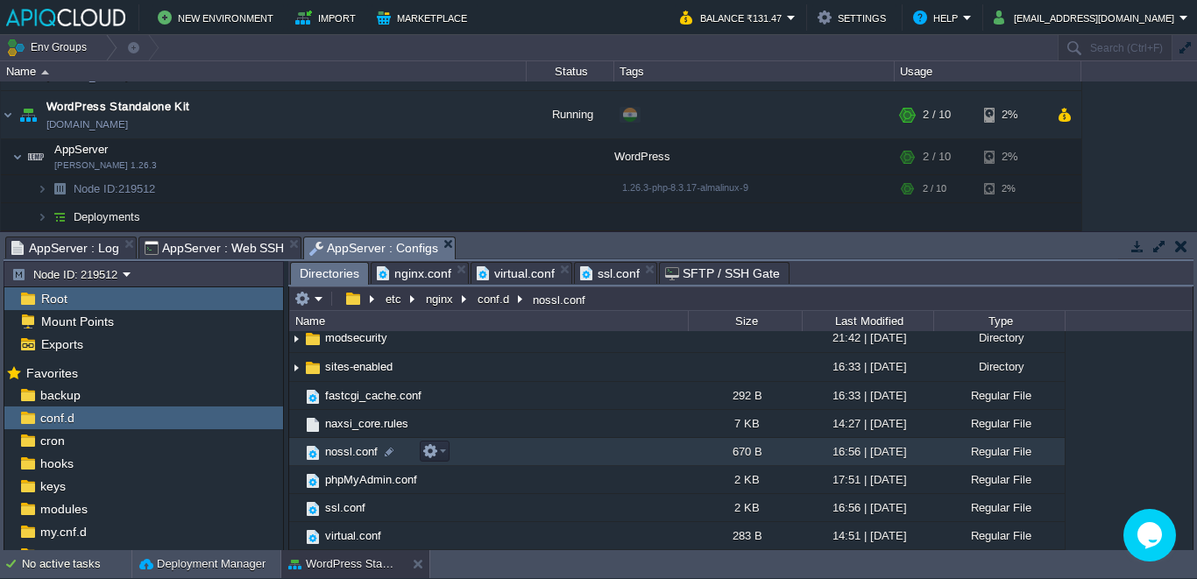
click at [344, 447] on span "nossl.conf" at bounding box center [351, 451] width 58 height 15
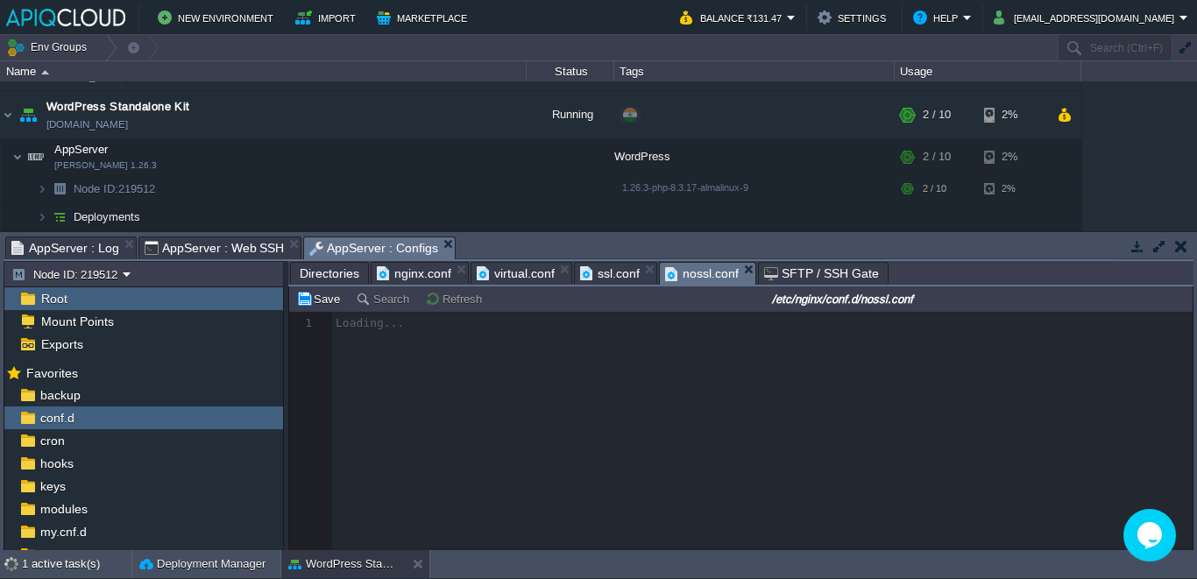
click at [330, 267] on span "Directories" at bounding box center [330, 273] width 60 height 21
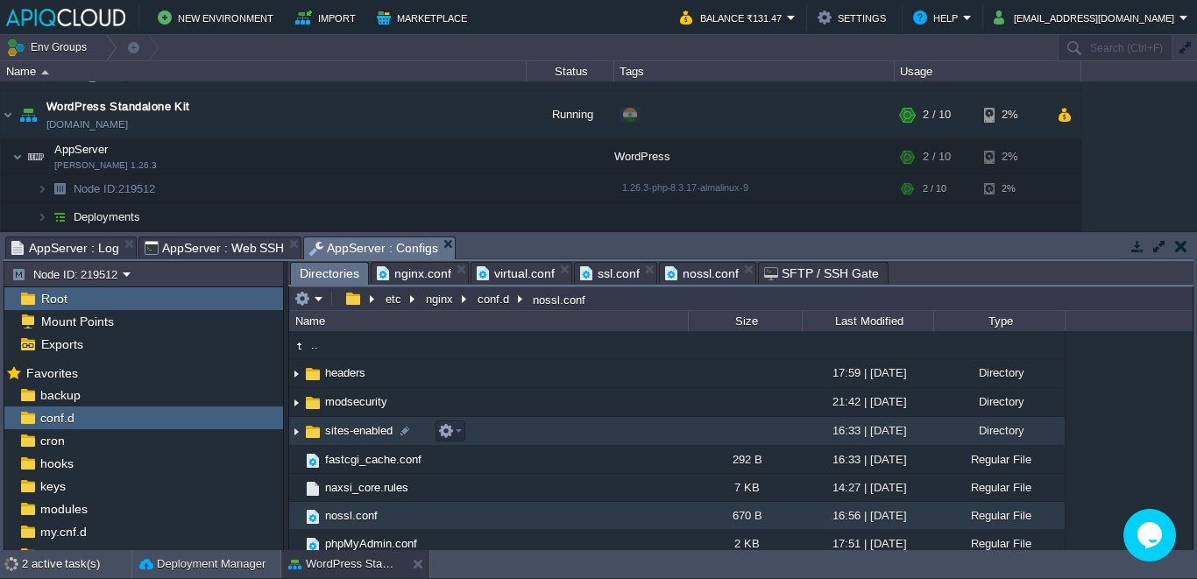
click at [299, 430] on img at bounding box center [296, 431] width 14 height 27
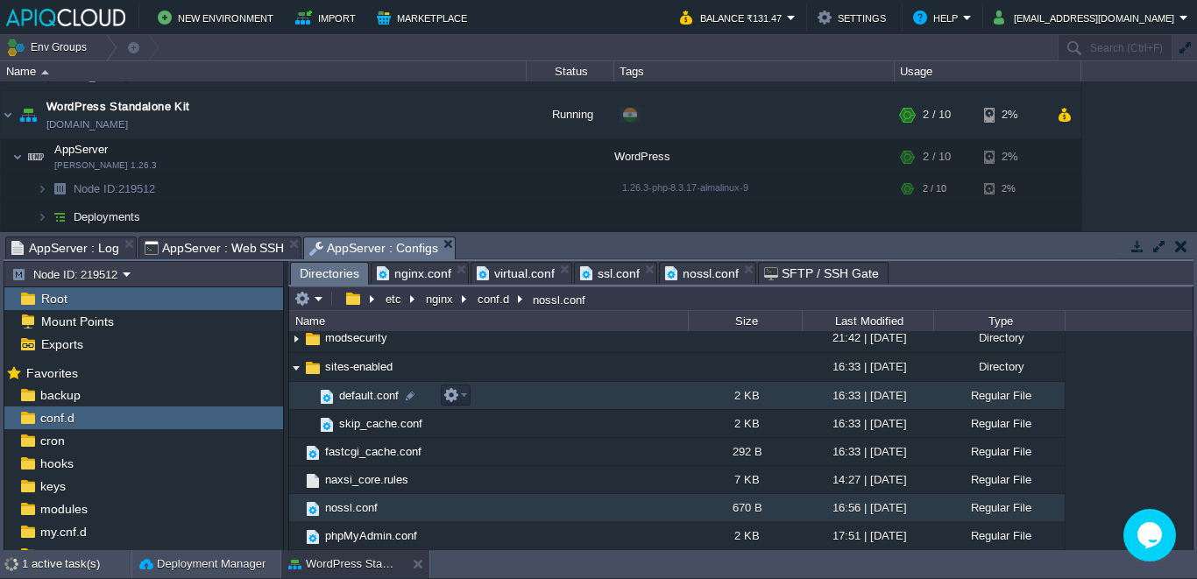
click at [364, 397] on span "default.conf" at bounding box center [368, 395] width 65 height 15
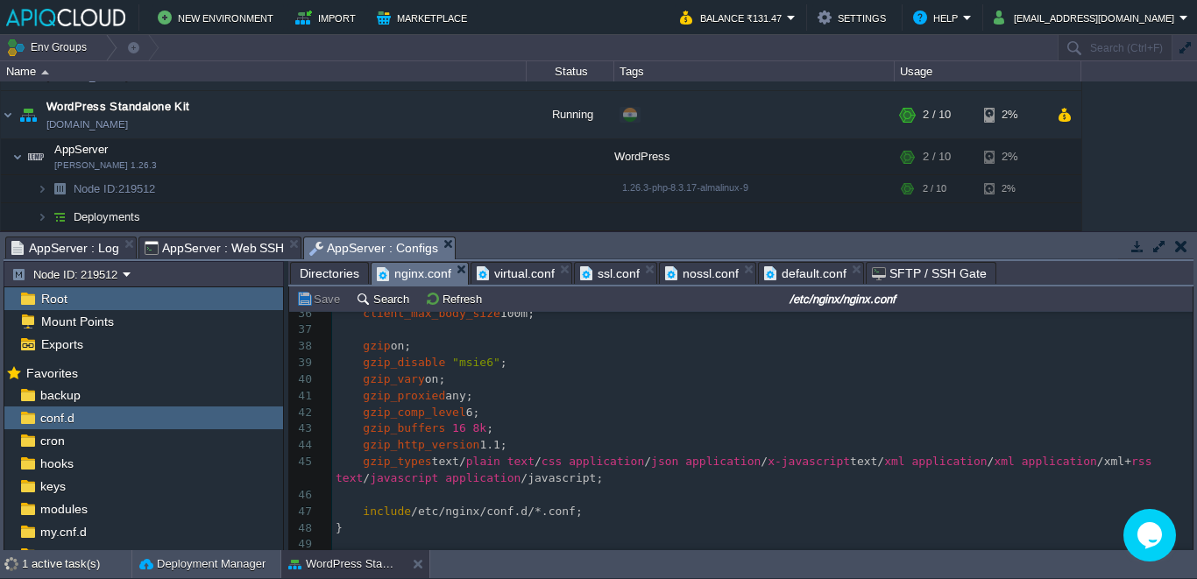
click at [413, 276] on span "nginx.conf" at bounding box center [414, 274] width 74 height 22
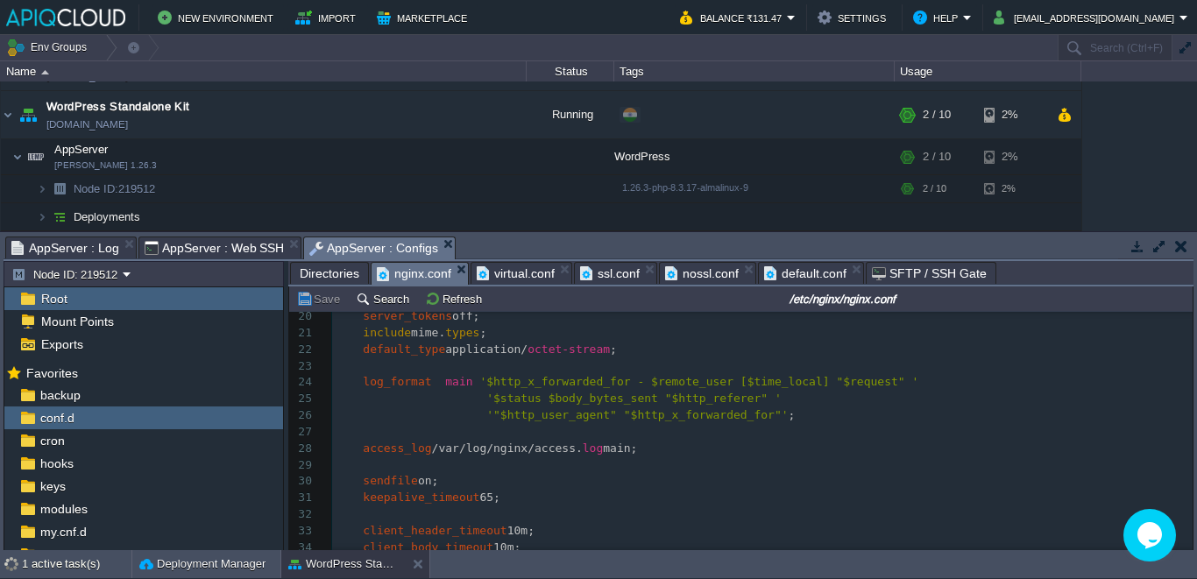
scroll to position [442, 0]
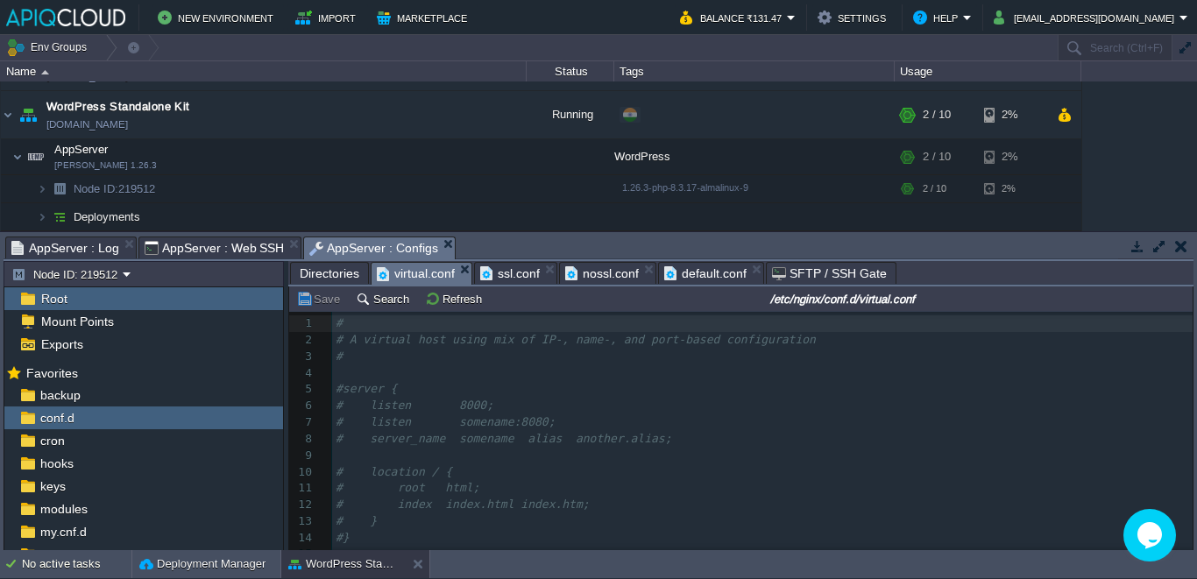
click at [411, 276] on span "virtual.conf" at bounding box center [416, 274] width 78 height 22
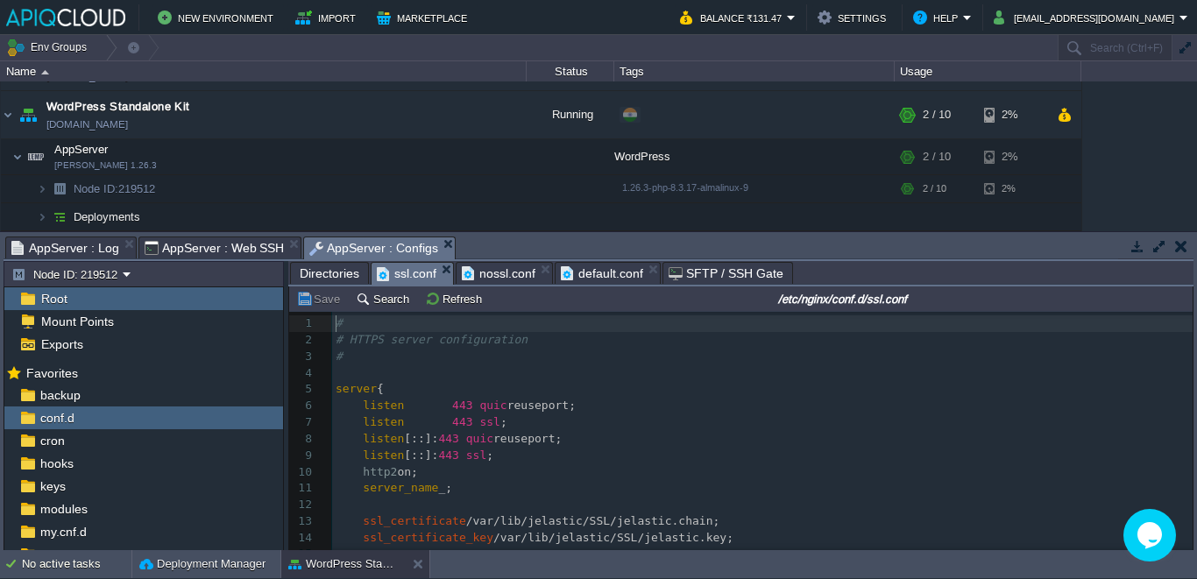
click at [401, 267] on span "ssl.conf" at bounding box center [407, 274] width 60 height 22
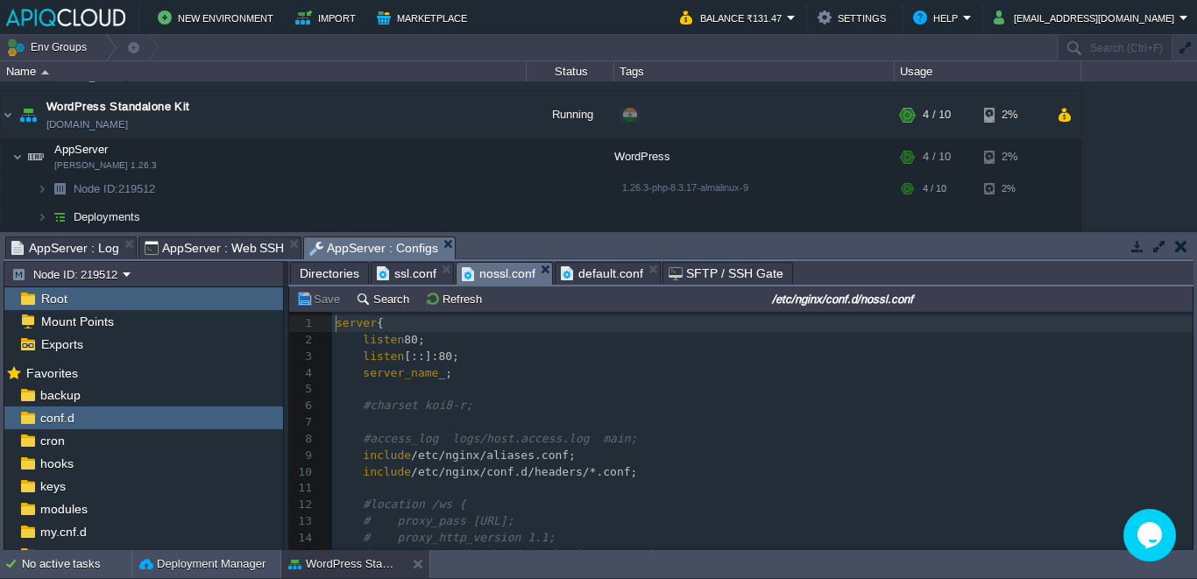
click at [485, 272] on span "nossl.conf" at bounding box center [499, 274] width 74 height 22
click at [410, 277] on span "ssl.conf" at bounding box center [407, 273] width 60 height 21
click at [490, 279] on span "nossl.conf" at bounding box center [499, 274] width 74 height 22
click at [597, 272] on span "default.conf" at bounding box center [602, 273] width 82 height 21
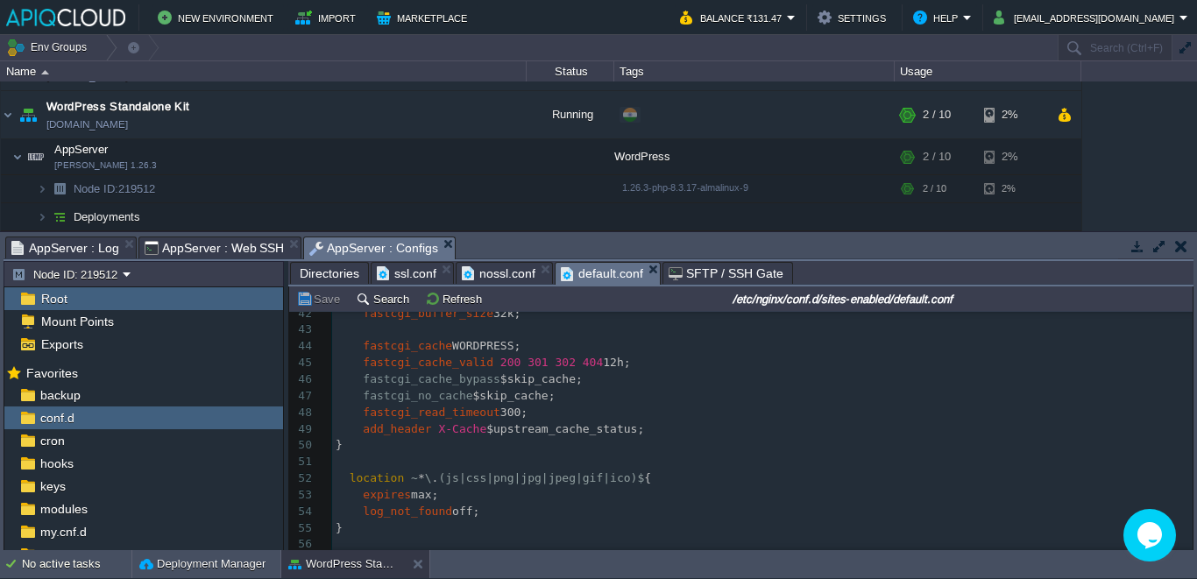
click at [409, 536] on pre "​" at bounding box center [762, 544] width 860 height 17
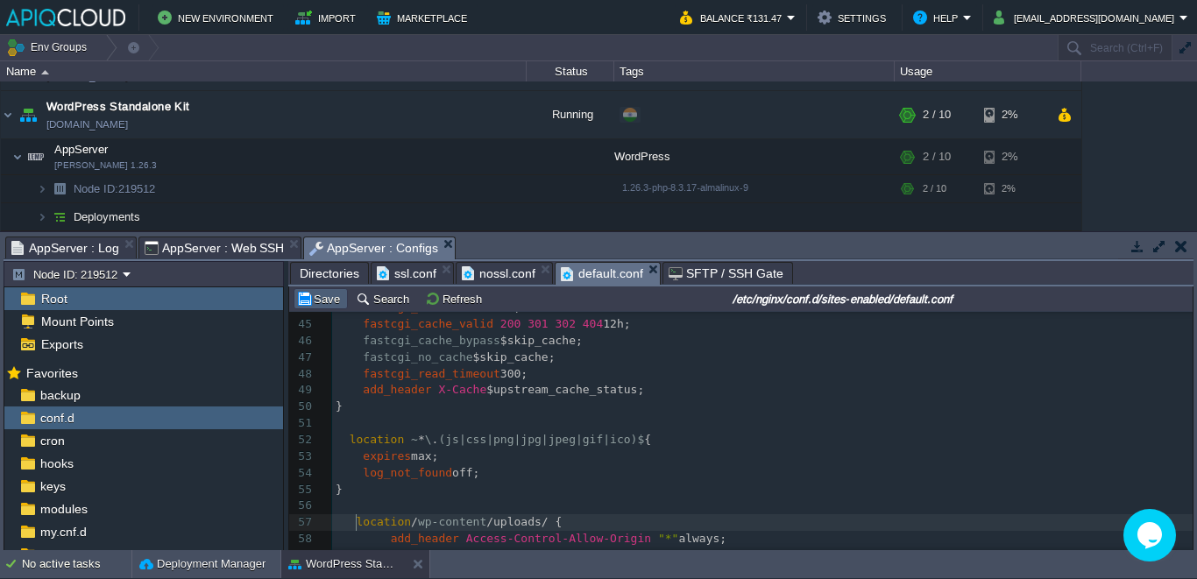
click at [324, 296] on button "Save" at bounding box center [320, 299] width 49 height 16
click at [343, 162] on button "button" at bounding box center [343, 157] width 16 height 16
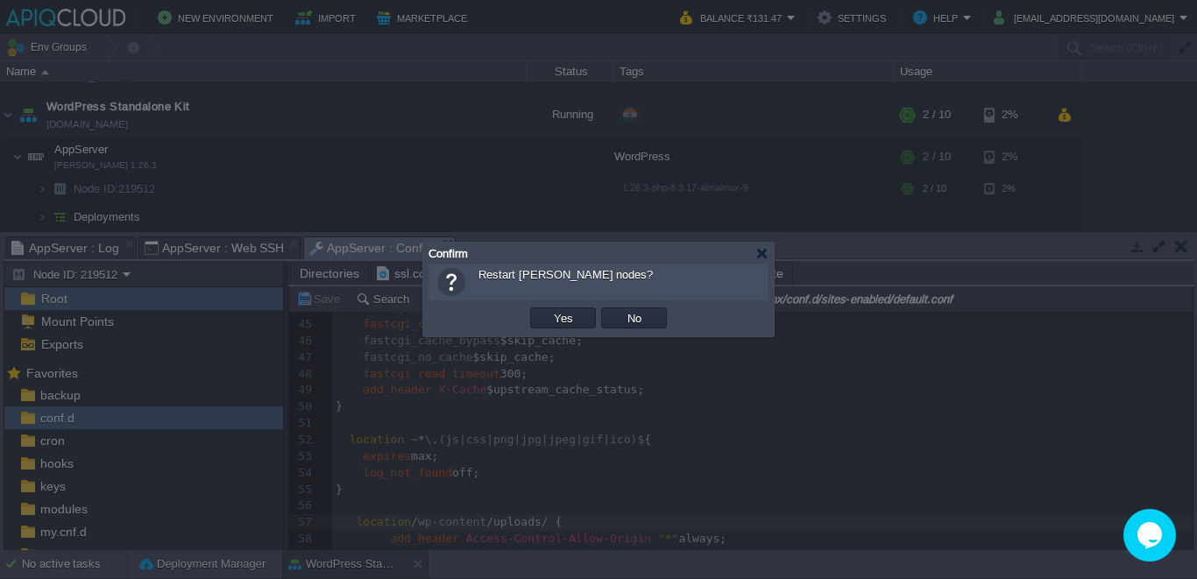
click at [561, 306] on td "Yes" at bounding box center [562, 318] width 71 height 26
click at [557, 317] on button "Yes" at bounding box center [563, 318] width 30 height 16
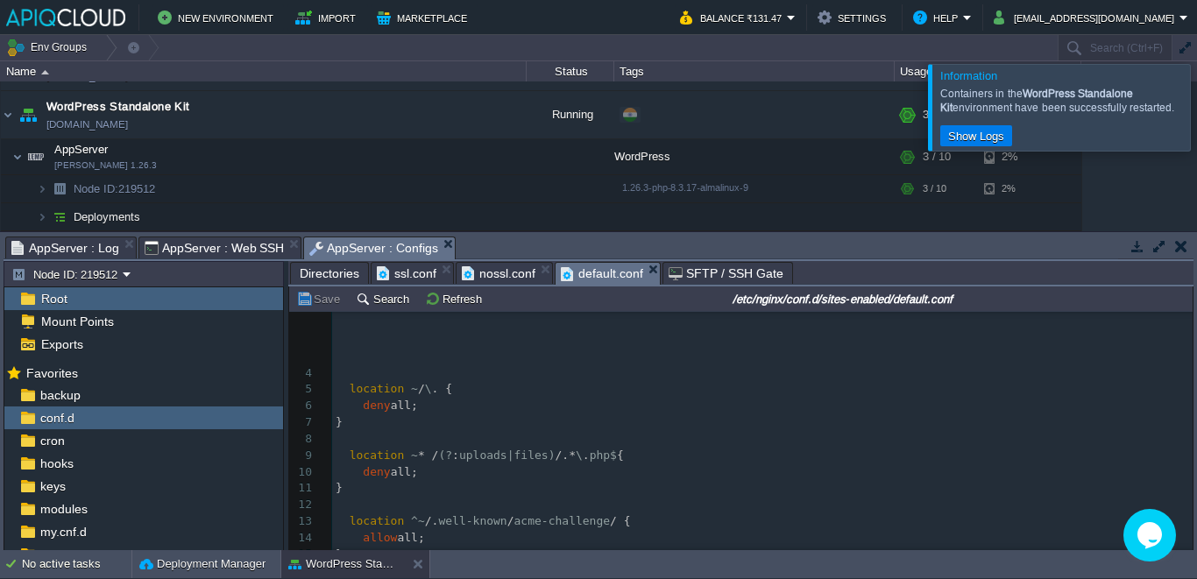
scroll to position [0, 0]
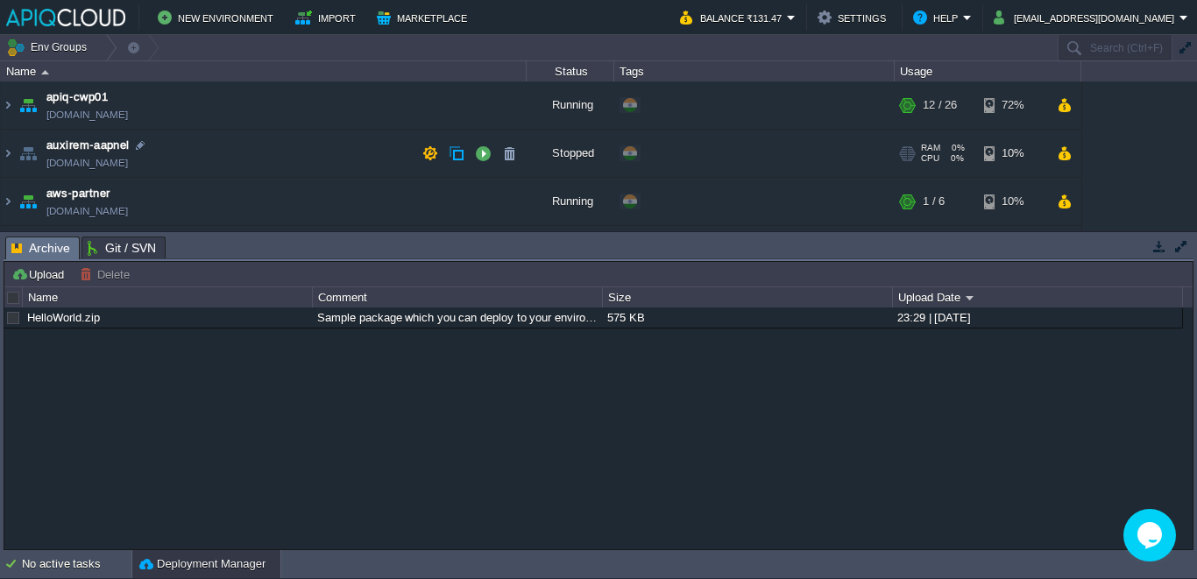
scroll to position [139, 0]
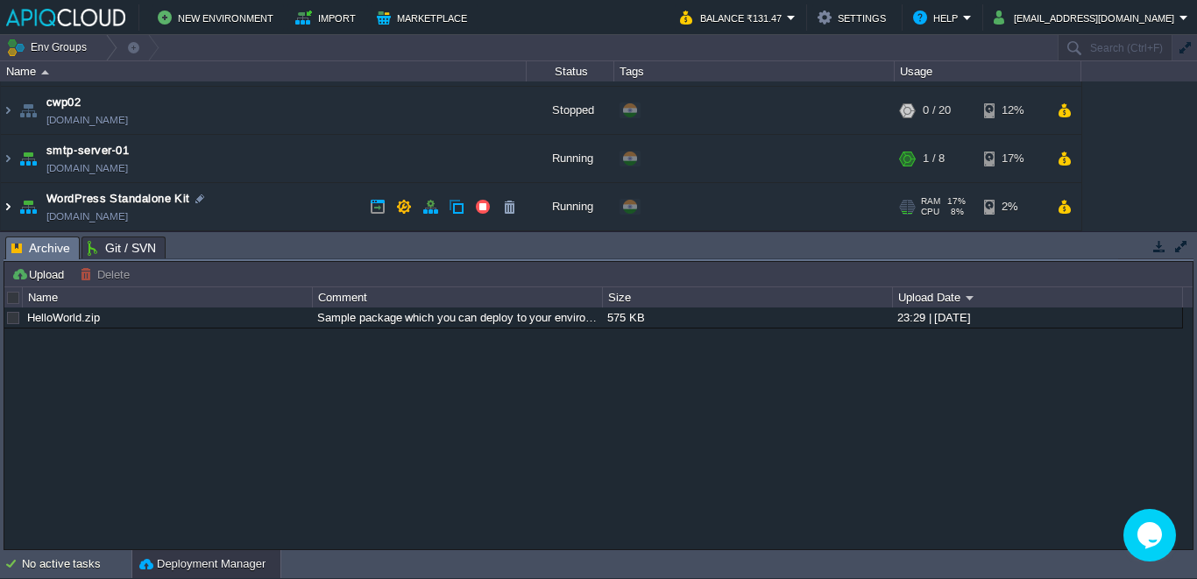
click at [2, 209] on img at bounding box center [8, 206] width 14 height 47
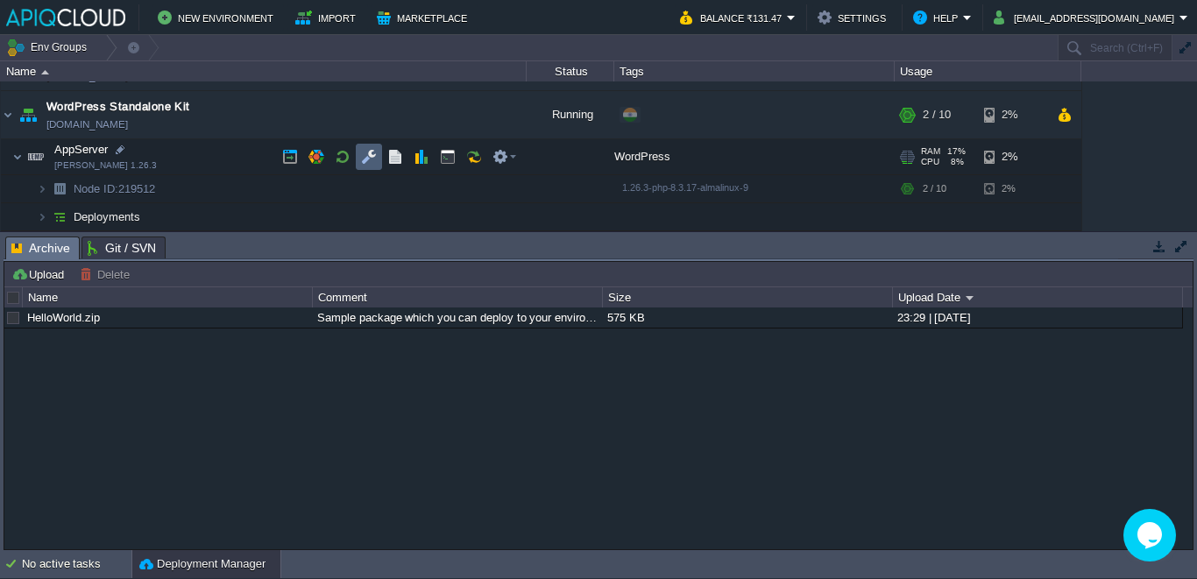
click at [377, 162] on td at bounding box center [369, 157] width 26 height 26
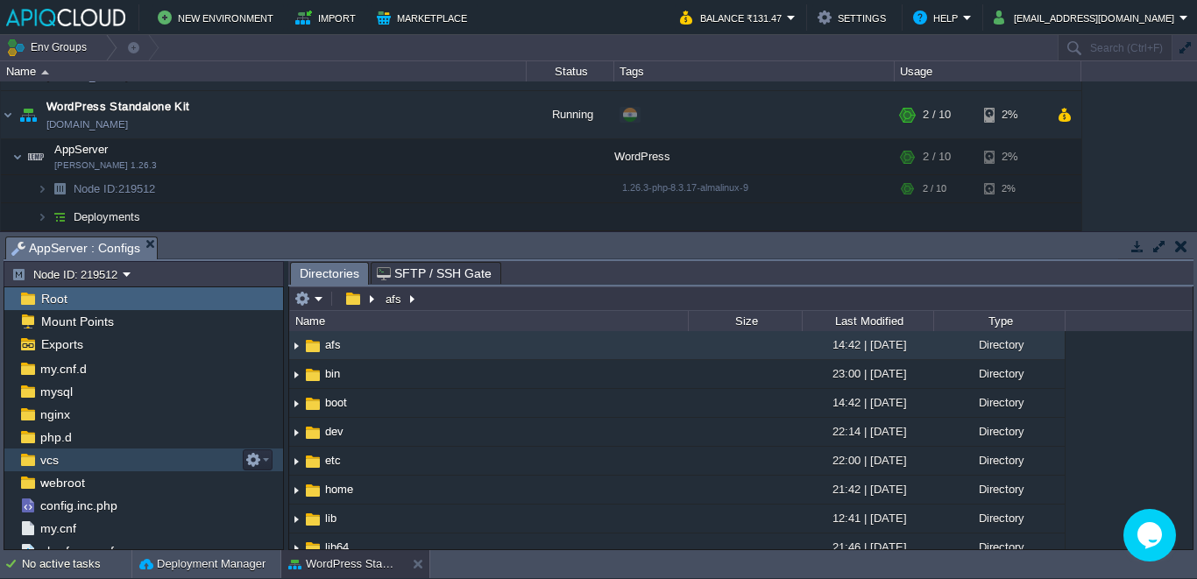
scroll to position [161, 0]
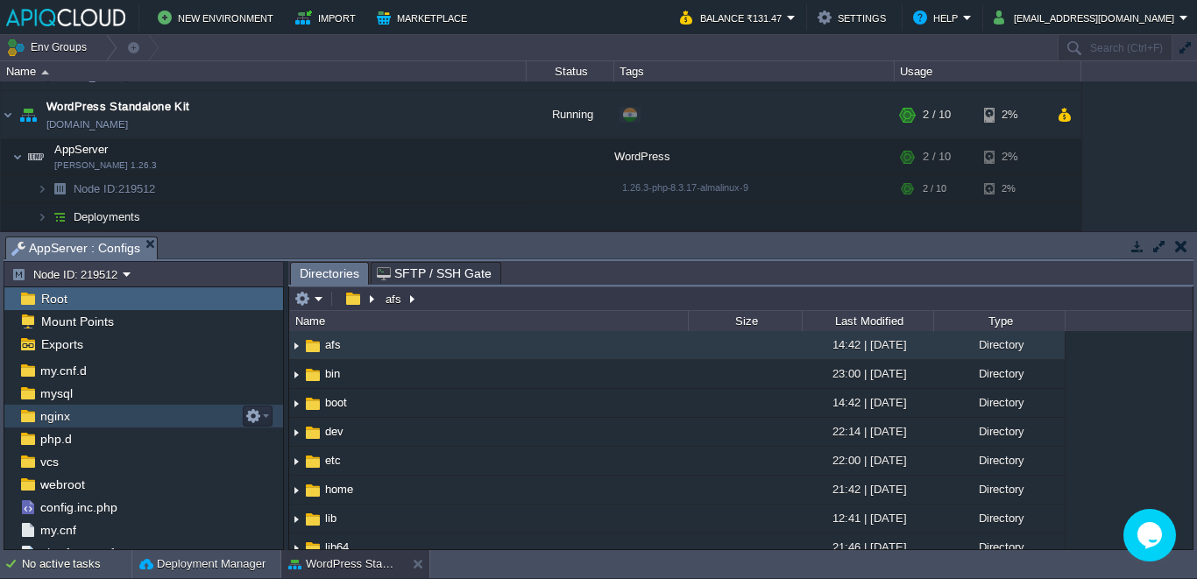
click at [108, 426] on div "nginx" at bounding box center [143, 416] width 279 height 23
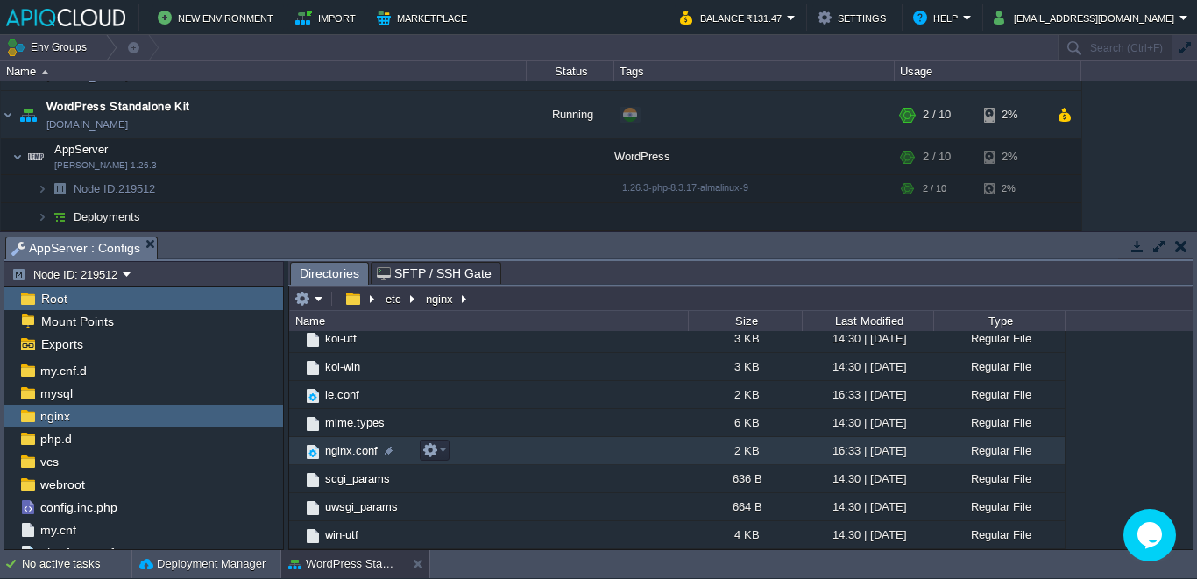
scroll to position [0, 0]
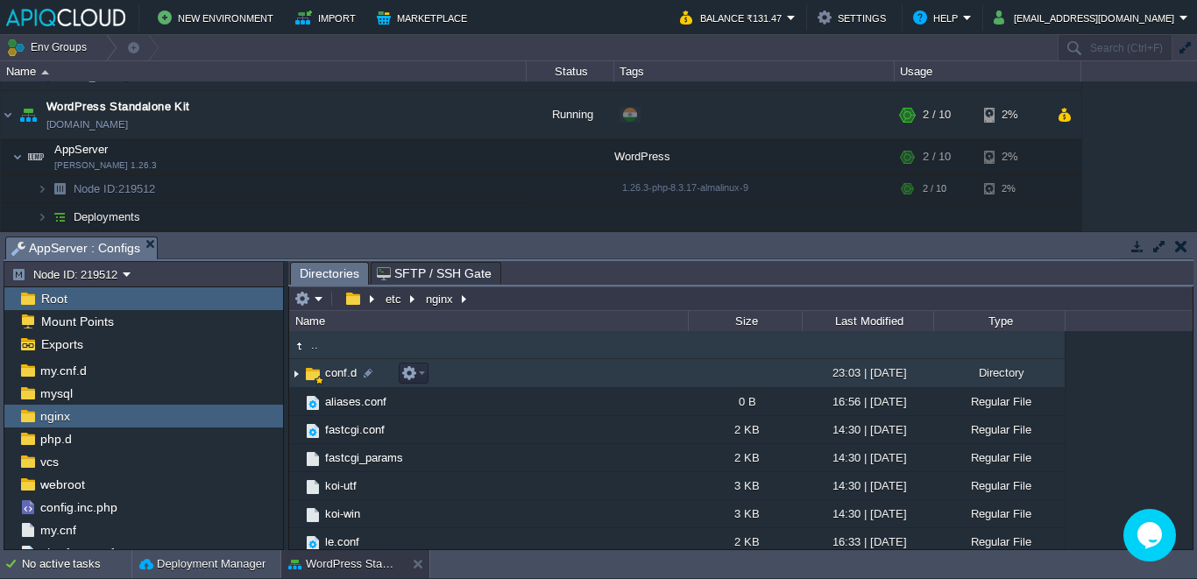
click at [337, 365] on span "conf.d" at bounding box center [340, 372] width 37 height 15
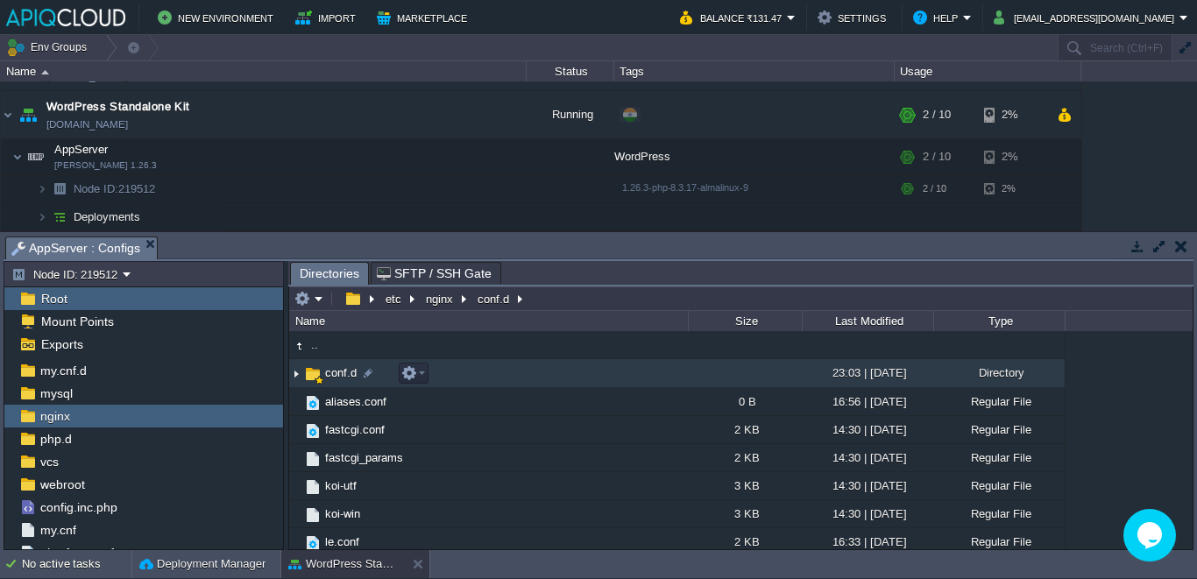
click at [337, 365] on span "conf.d" at bounding box center [340, 372] width 37 height 15
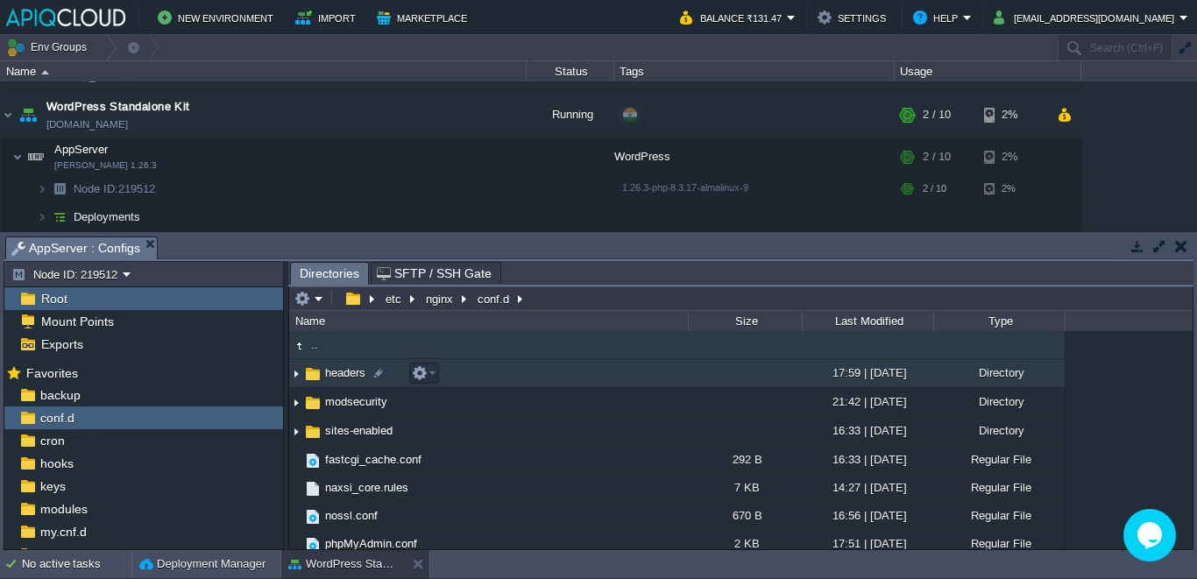
click at [351, 366] on span "headers" at bounding box center [345, 372] width 46 height 15
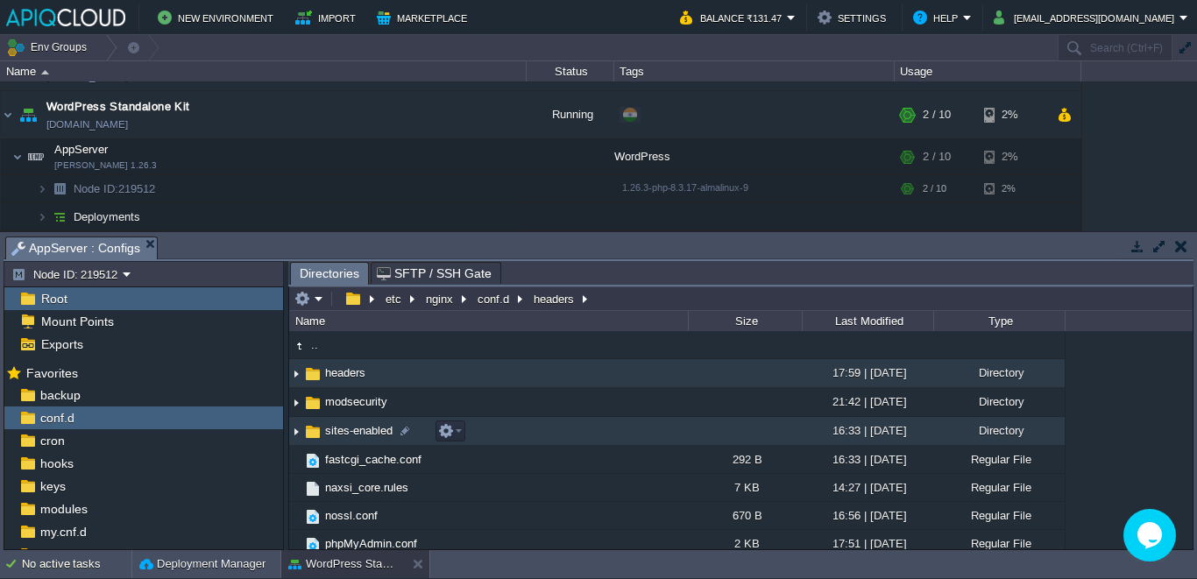
click at [334, 438] on link "sites-enabled" at bounding box center [358, 430] width 73 height 15
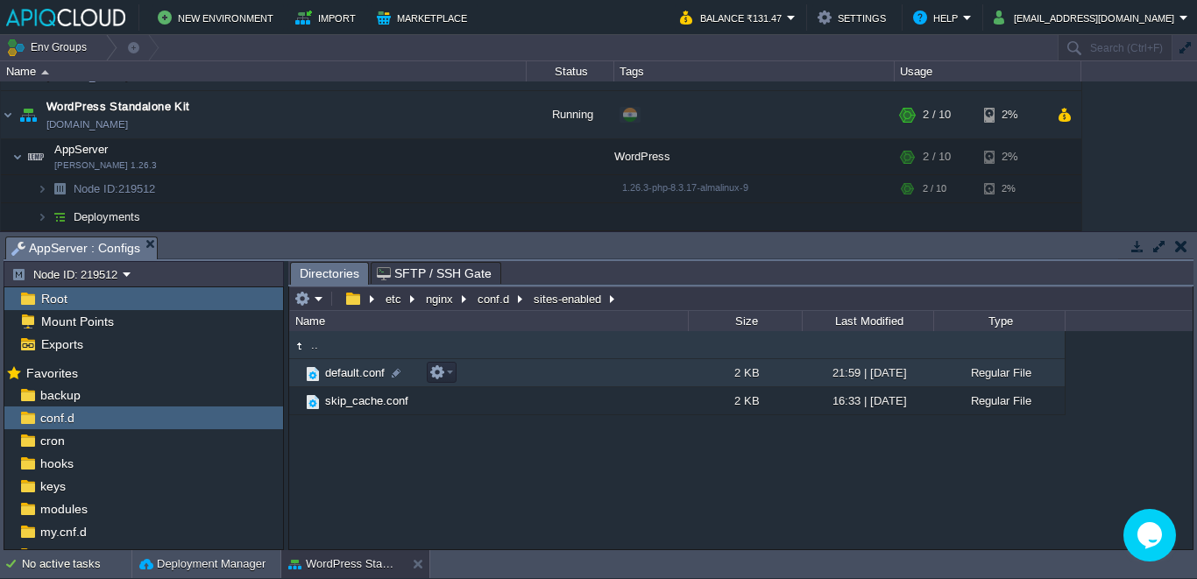
click at [341, 378] on span "default.conf" at bounding box center [354, 372] width 65 height 15
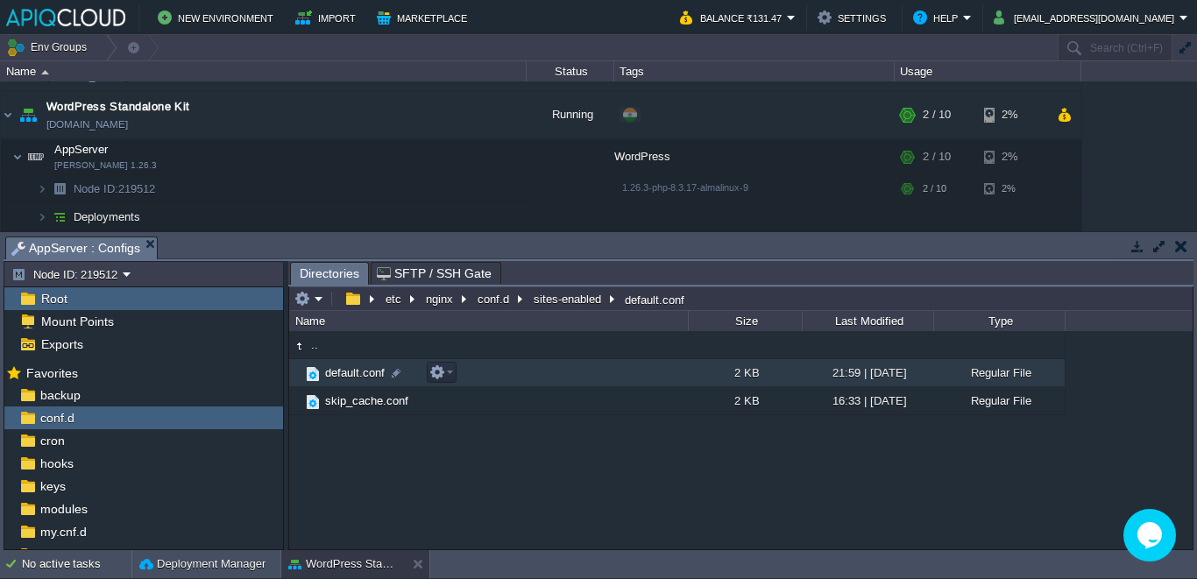
click at [341, 378] on span "default.conf" at bounding box center [354, 372] width 65 height 15
click at [317, 267] on span "Directories" at bounding box center [330, 274] width 60 height 22
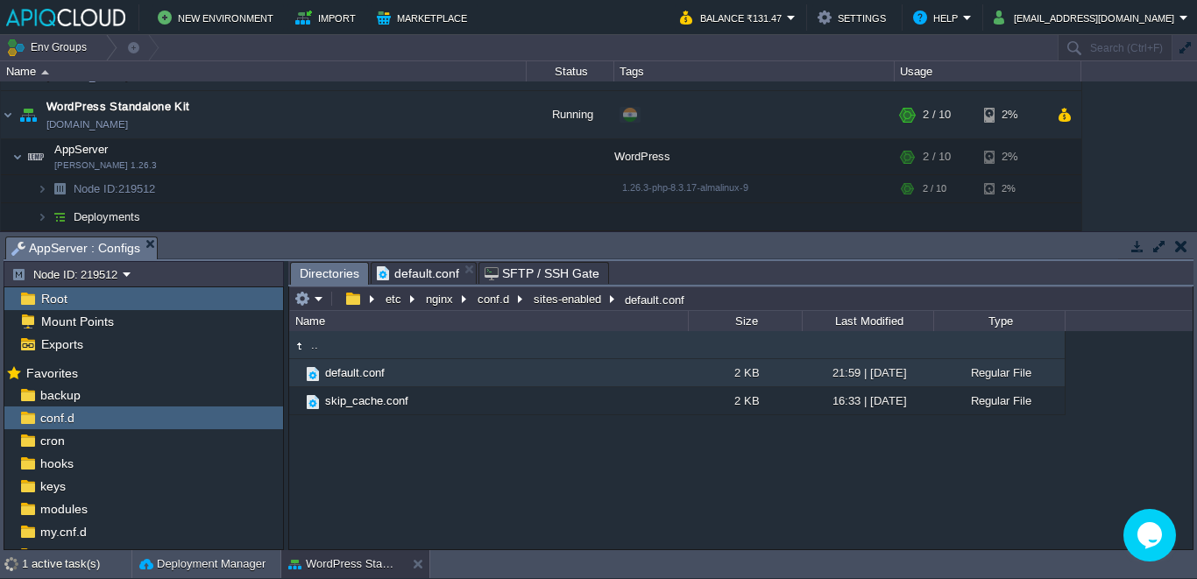
click at [344, 349] on td ".." at bounding box center [488, 345] width 399 height 28
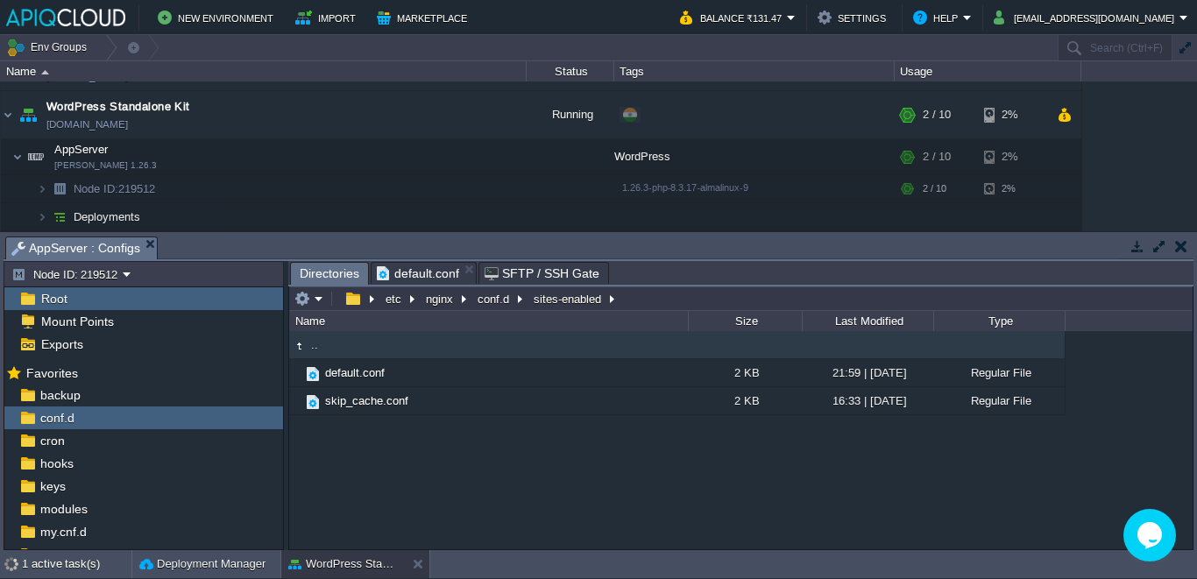
click at [344, 349] on td ".." at bounding box center [488, 345] width 399 height 28
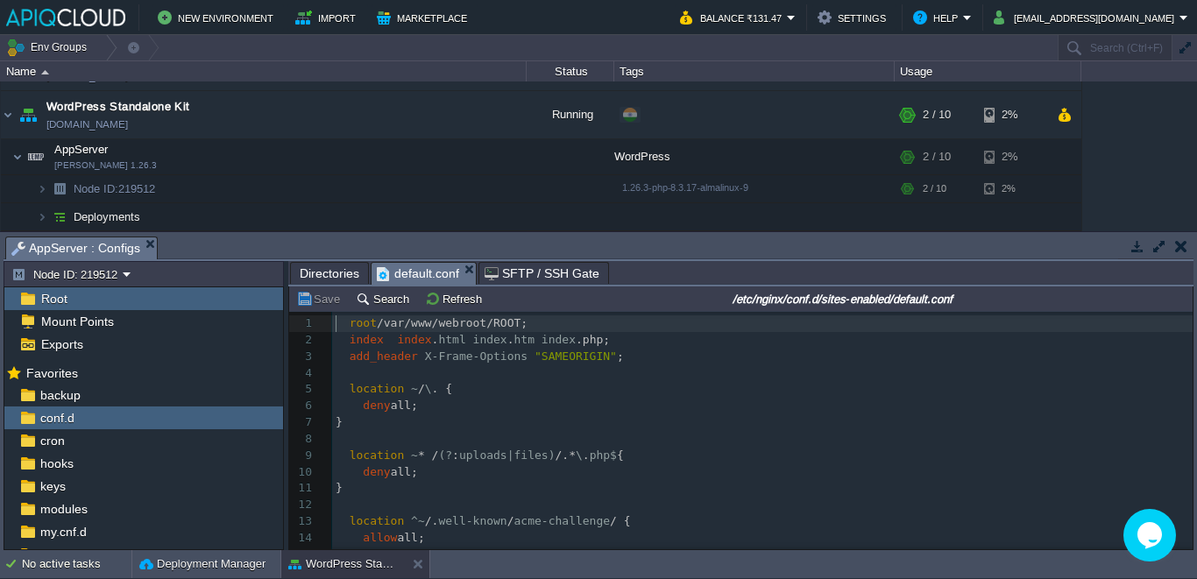
scroll to position [6, 0]
click at [403, 264] on span "default.conf" at bounding box center [418, 274] width 82 height 22
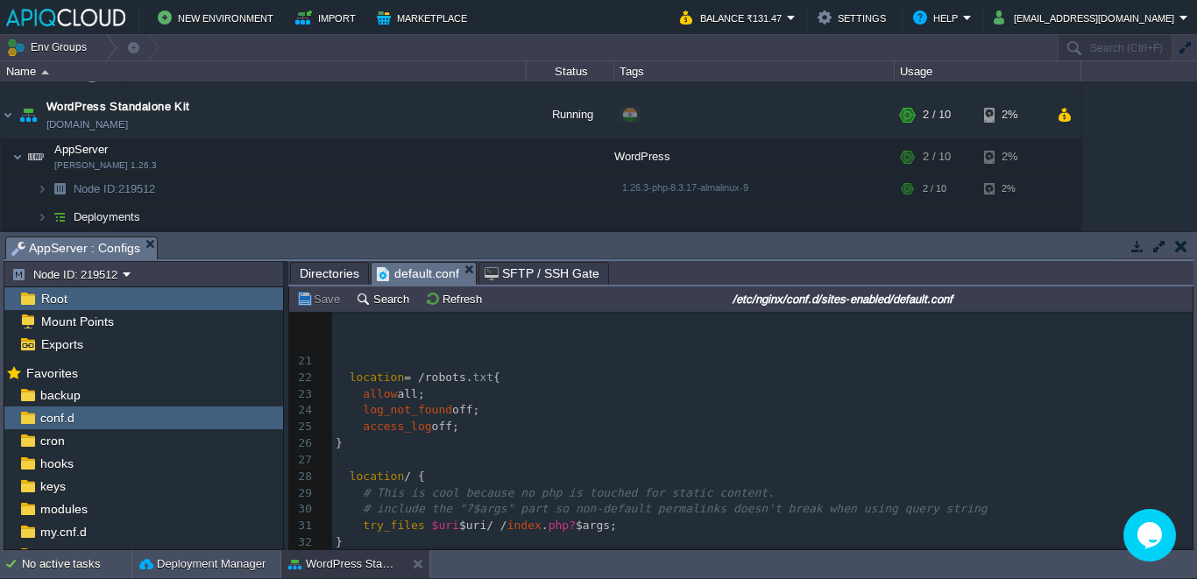
scroll to position [289, 0]
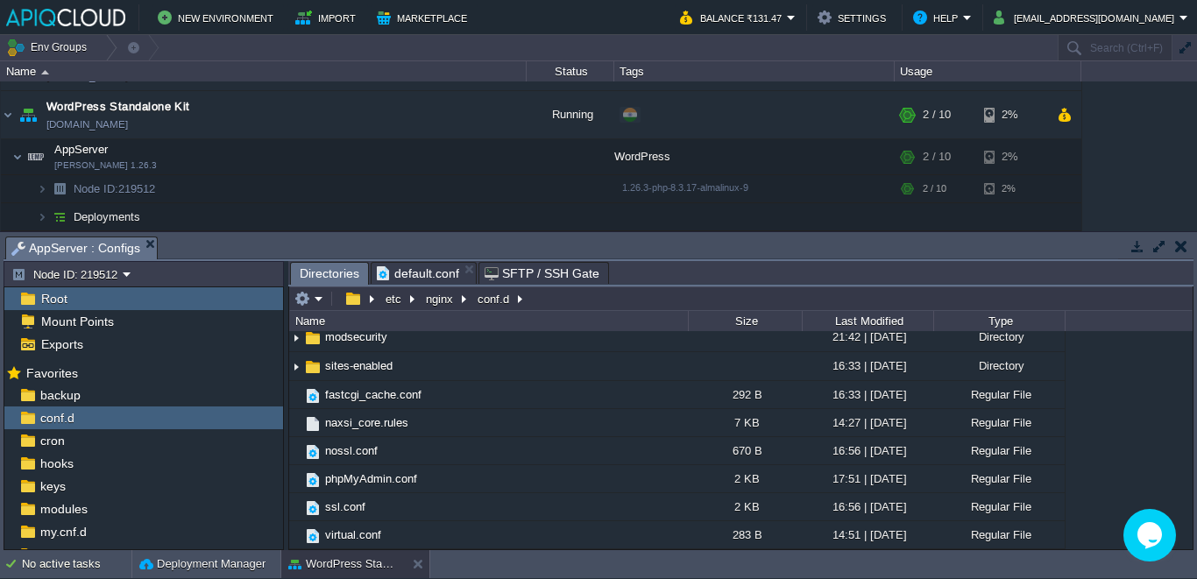
click at [336, 272] on span "Directories" at bounding box center [330, 274] width 60 height 22
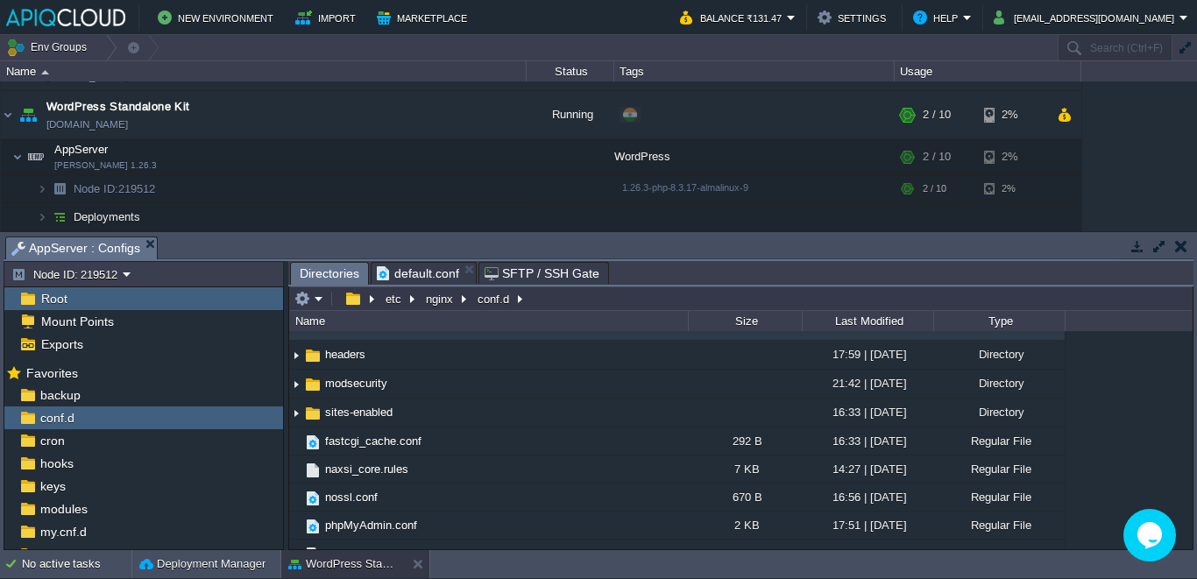
scroll to position [0, 0]
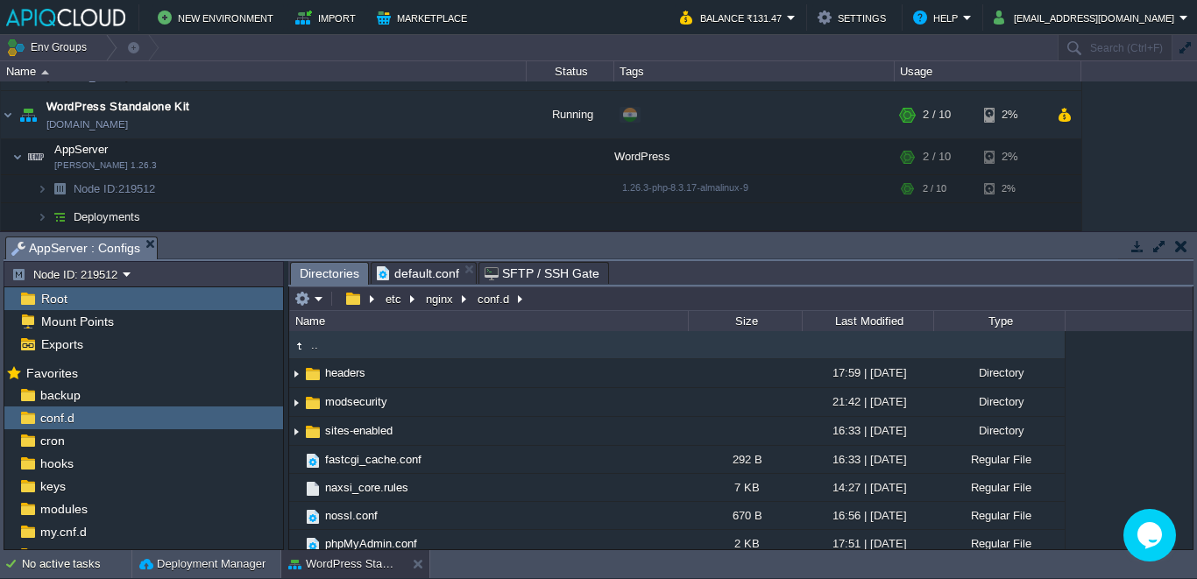
click at [324, 347] on td ".." at bounding box center [488, 345] width 399 height 28
